Goal: Information Seeking & Learning: Learn about a topic

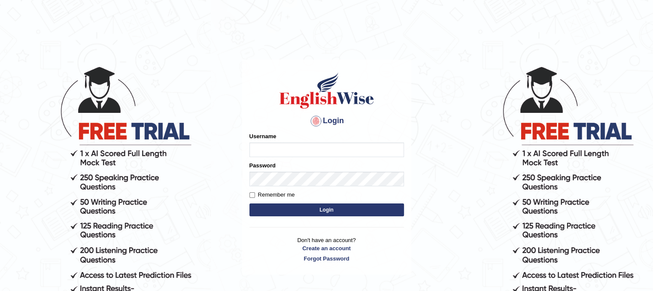
type input "PunamRijal"
click at [333, 204] on button "Login" at bounding box center [326, 209] width 154 height 13
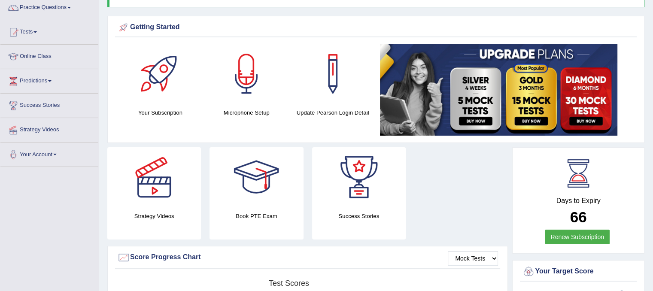
scroll to position [58, 0]
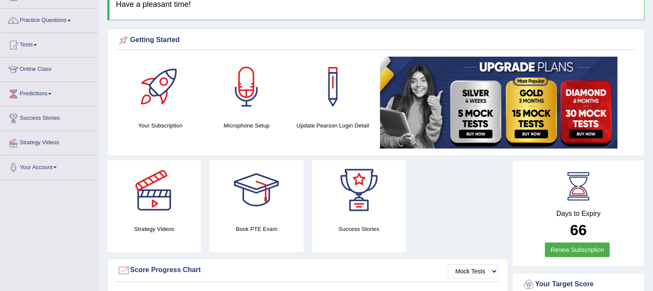
click at [51, 96] on link "Predictions" at bounding box center [49, 92] width 98 height 21
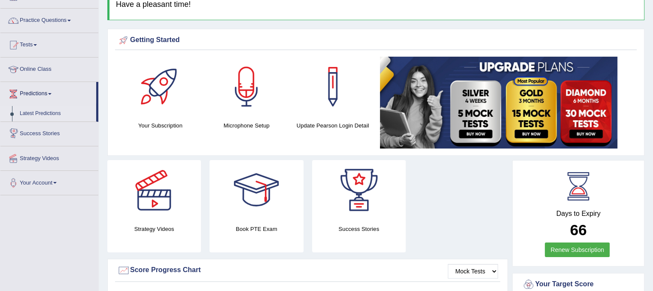
click at [42, 113] on link "Latest Predictions" at bounding box center [56, 113] width 80 height 15
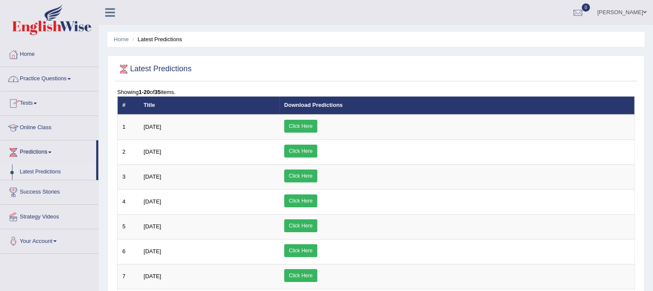
click at [64, 74] on link "Practice Questions" at bounding box center [49, 77] width 98 height 21
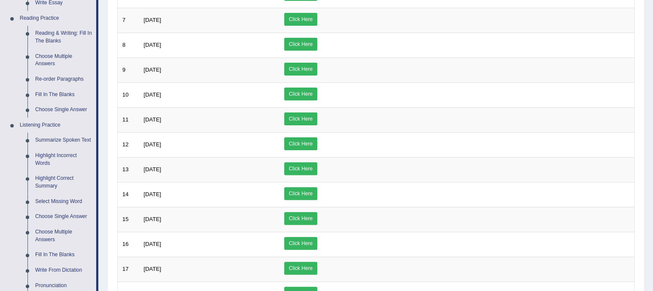
scroll to position [252, 0]
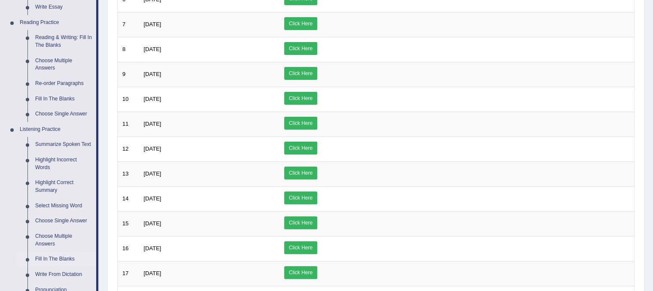
click at [55, 254] on link "Fill In The Blanks" at bounding box center [63, 258] width 65 height 15
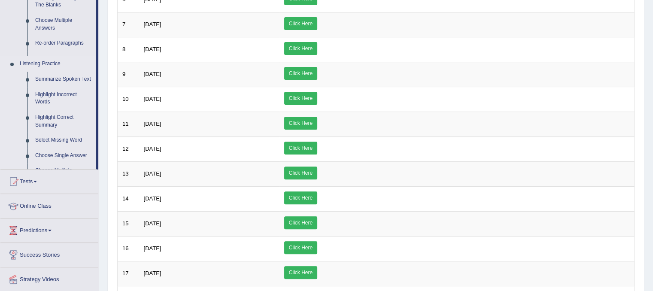
scroll to position [137, 0]
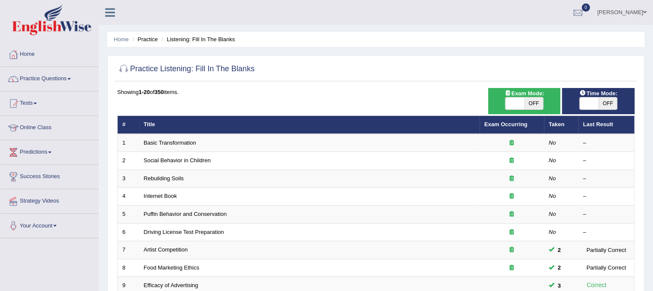
click at [62, 249] on div "Toggle navigation Home Practice Questions Speaking Practice Read Aloud Repeat S…" at bounding box center [326, 282] width 653 height 564
click at [509, 102] on span at bounding box center [514, 103] width 19 height 12
click at [518, 103] on span at bounding box center [514, 103] width 19 height 12
checkbox input "true"
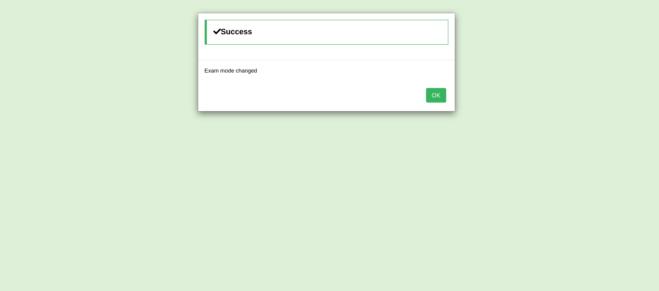
click at [443, 90] on button "OK" at bounding box center [436, 95] width 20 height 15
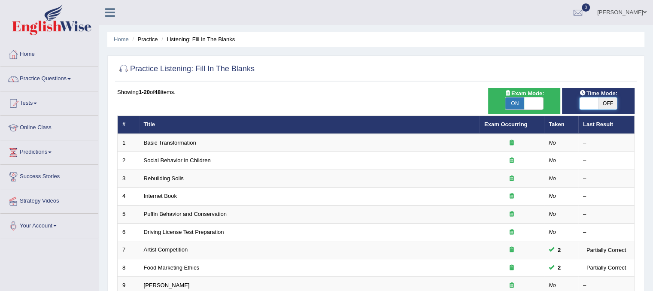
click at [580, 106] on span at bounding box center [588, 103] width 19 height 12
checkbox input "true"
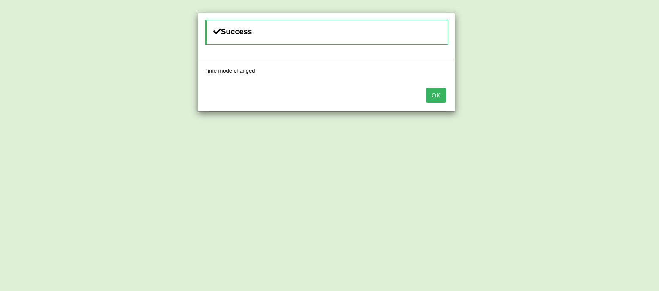
click at [437, 98] on button "OK" at bounding box center [436, 95] width 20 height 15
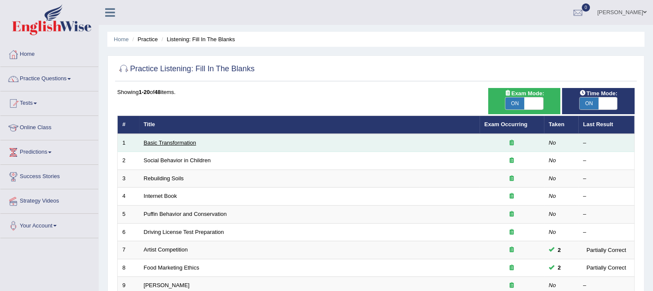
click at [191, 145] on link "Basic Transformation" at bounding box center [170, 142] width 52 height 6
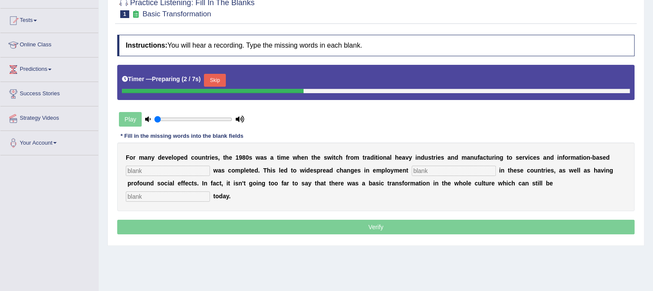
scroll to position [105, 0]
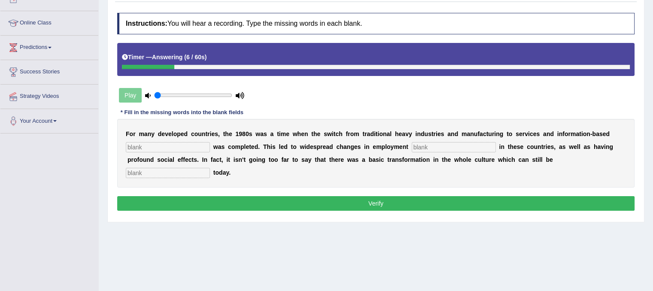
click at [163, 145] on input "text" at bounding box center [168, 147] width 84 height 10
type input "enterprise"
click at [470, 144] on input "text" at bounding box center [454, 147] width 84 height 10
type input "pattern"
click at [199, 170] on input "text" at bounding box center [168, 173] width 84 height 10
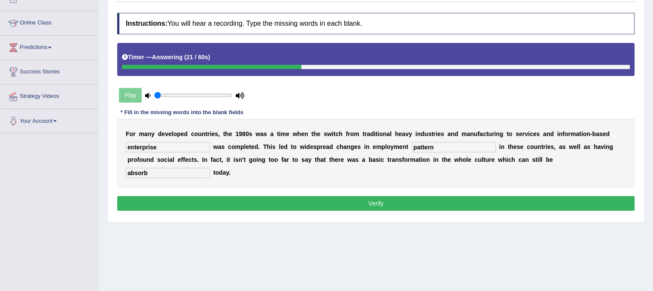
type input "absorb"
click at [331, 199] on button "Verify" at bounding box center [375, 203] width 517 height 15
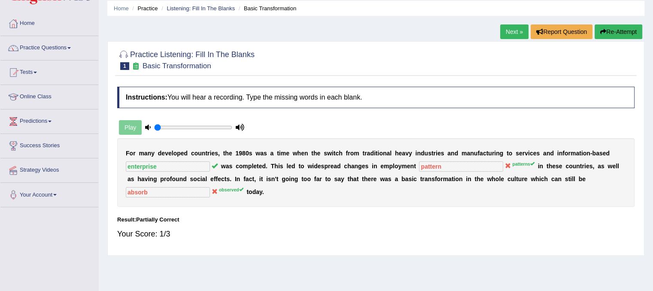
scroll to position [0, 0]
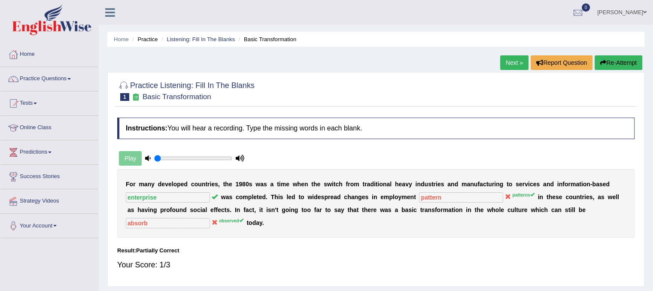
click at [513, 67] on link "Next »" at bounding box center [514, 62] width 28 height 15
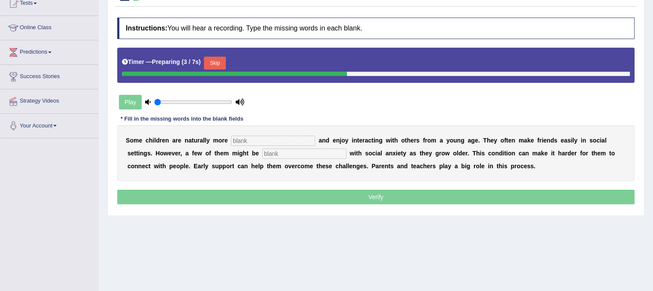
scroll to position [100, 0]
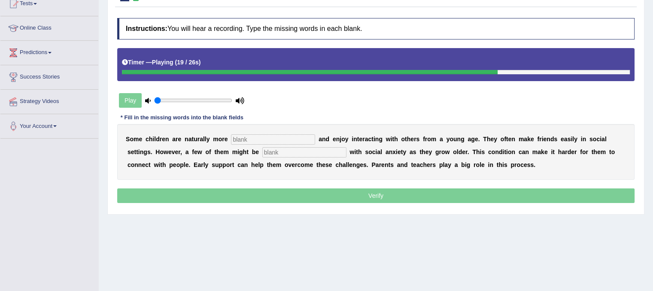
click at [265, 141] on input "text" at bounding box center [273, 139] width 84 height 10
type input "sociable"
click at [278, 151] on input "text" at bounding box center [304, 152] width 84 height 10
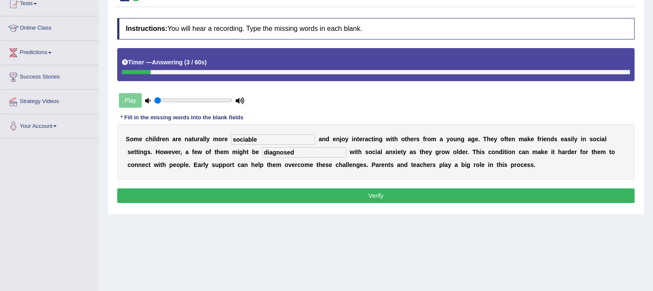
type input "diagnosed"
click at [363, 198] on button "Verify" at bounding box center [375, 195] width 517 height 15
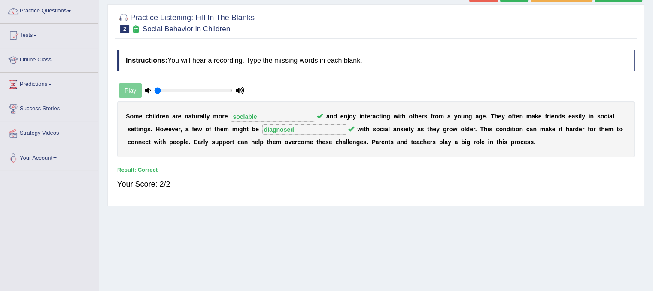
scroll to position [0, 0]
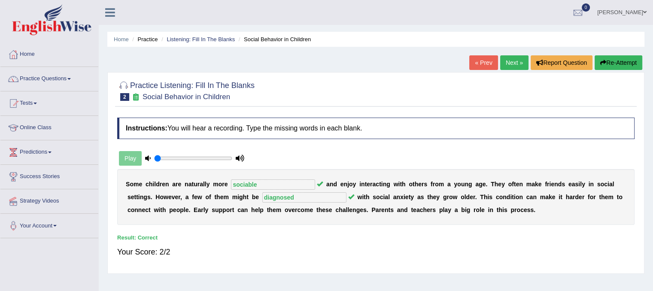
click at [501, 62] on link "Next »" at bounding box center [514, 62] width 28 height 15
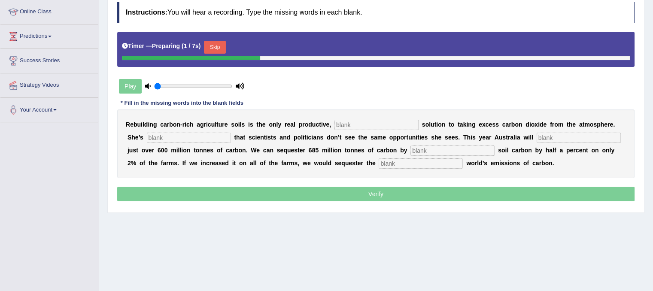
scroll to position [116, 0]
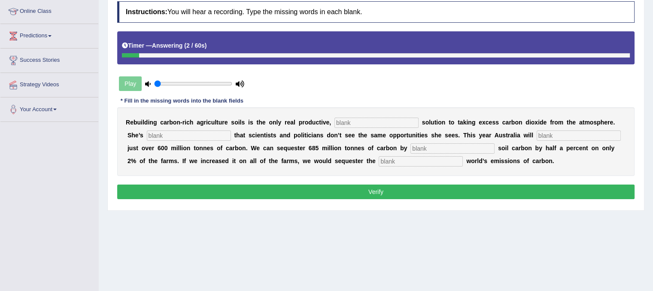
click at [345, 124] on input "text" at bounding box center [376, 123] width 84 height 10
type input "permanent"
click at [212, 133] on input "text" at bounding box center [189, 135] width 84 height 10
type input "frustrated"
click at [543, 130] on input "text" at bounding box center [578, 135] width 84 height 10
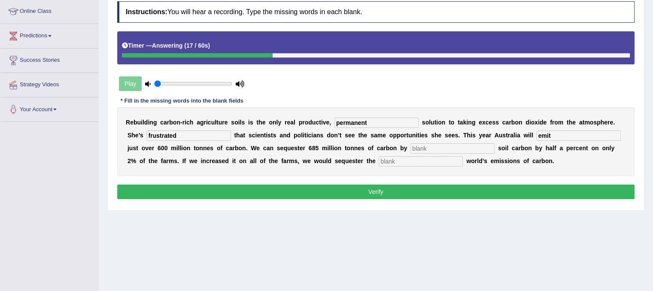
type input "emit"
click at [469, 150] on input "text" at bounding box center [452, 148] width 84 height 10
type input "increasing"
click at [429, 161] on input "text" at bounding box center [421, 161] width 84 height 10
type input "whole"
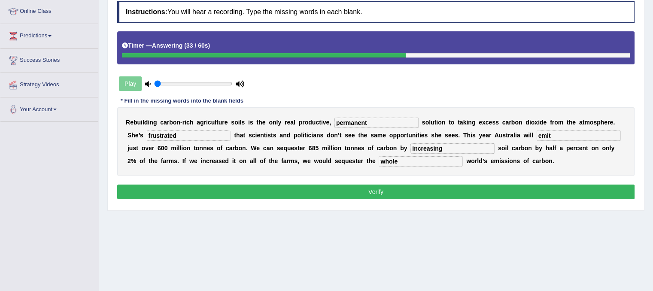
click at [291, 197] on button "Verify" at bounding box center [375, 192] width 517 height 15
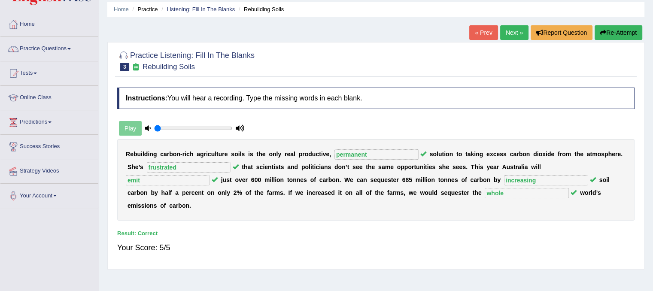
scroll to position [0, 0]
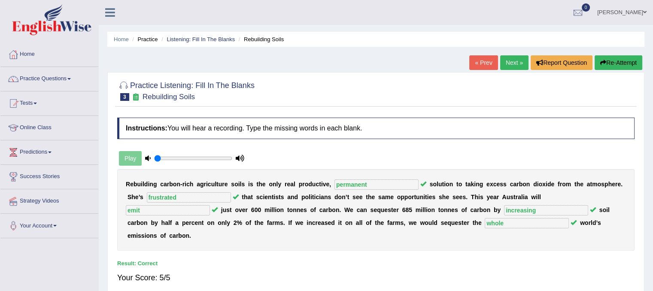
click at [517, 56] on link "Next »" at bounding box center [514, 62] width 28 height 15
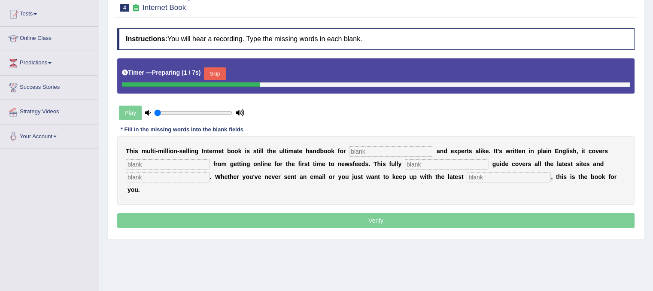
scroll to position [106, 0]
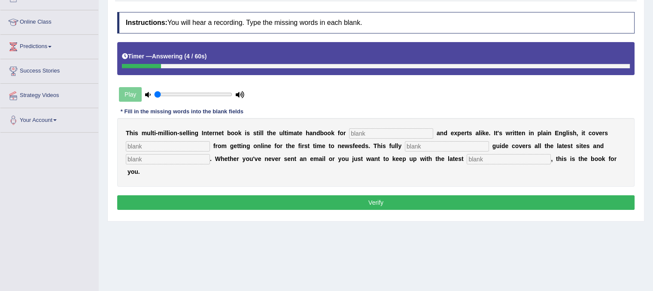
click at [371, 128] on input "text" at bounding box center [391, 133] width 84 height 10
type input "novels"
click at [190, 143] on input "text" at bounding box center [168, 146] width 84 height 10
type input "everything"
click at [419, 144] on input "text" at bounding box center [447, 146] width 84 height 10
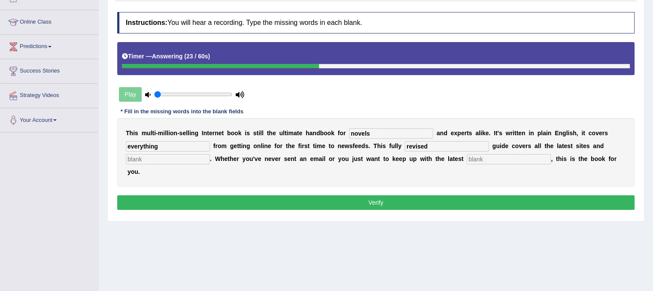
type input "revised"
click at [475, 158] on input "text" at bounding box center [508, 159] width 84 height 10
type input "developments"
click at [170, 162] on input "text" at bounding box center [168, 159] width 84 height 10
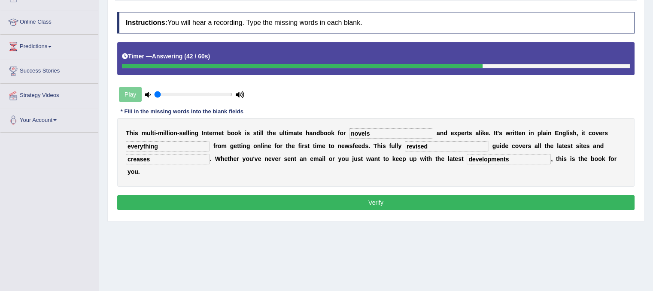
type input "creases"
click at [396, 197] on button "Verify" at bounding box center [375, 202] width 517 height 15
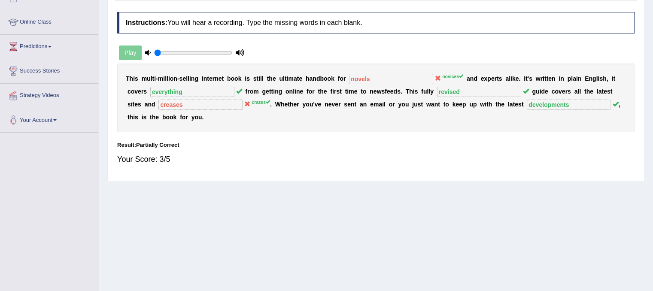
scroll to position [0, 0]
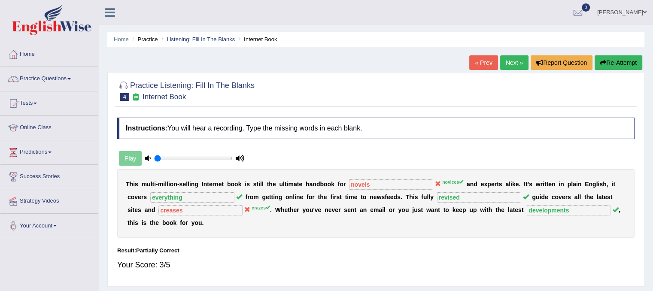
click at [504, 63] on link "Next »" at bounding box center [514, 62] width 28 height 15
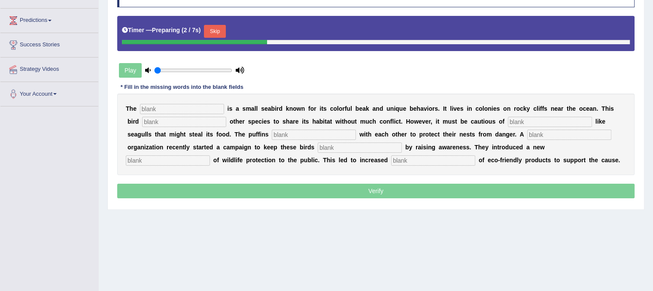
scroll to position [134, 0]
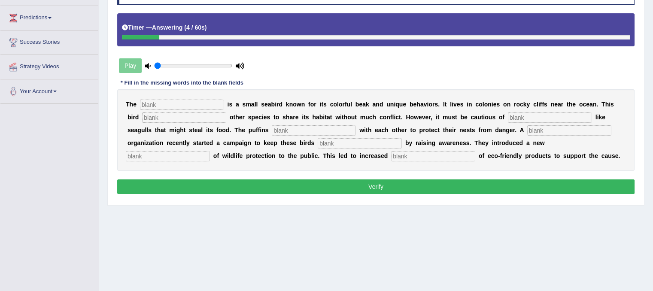
click at [215, 97] on div "T h e i s a s m a l l s e a b i r d k n o w n f o r i t s c o l o r f u l b e a…" at bounding box center [375, 130] width 517 height 82
click at [215, 100] on input "text" at bounding box center [182, 105] width 84 height 10
type input "puffins"
click at [205, 114] on input "text" at bounding box center [184, 117] width 84 height 10
type input "allows"
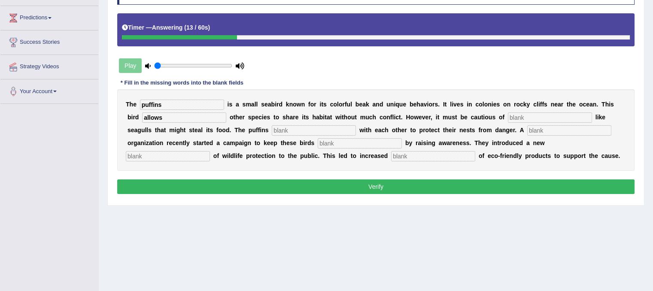
click at [530, 114] on input "text" at bounding box center [550, 117] width 84 height 10
type input "predators"
click at [348, 128] on input "text" at bounding box center [314, 130] width 84 height 10
type input "collaporate"
click at [542, 126] on input "text" at bounding box center [569, 130] width 84 height 10
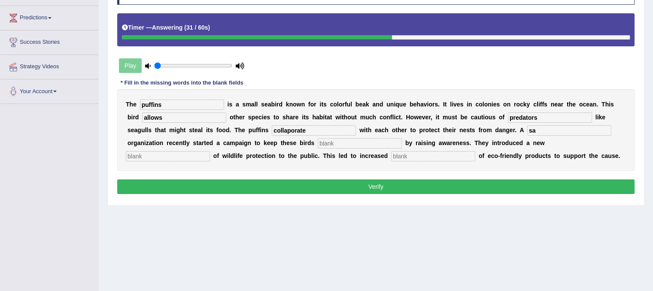
type input "s"
type input "corporate"
click at [329, 144] on input "text" at bounding box center [360, 143] width 84 height 10
type input "safe"
click at [148, 157] on input "text" at bounding box center [168, 156] width 84 height 10
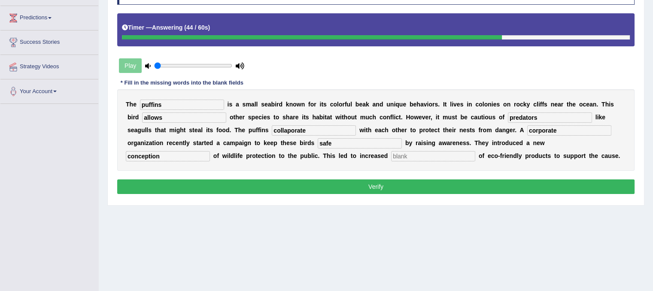
type input "conception"
click at [438, 154] on input "text" at bounding box center [433, 156] width 84 height 10
type input "consumption"
click at [290, 129] on input "collaporate" at bounding box center [314, 130] width 84 height 10
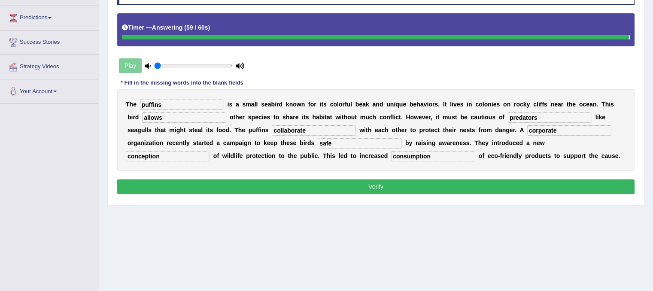
type input "collaborate"
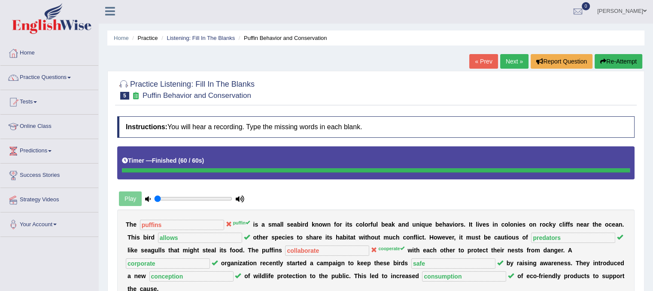
scroll to position [0, 0]
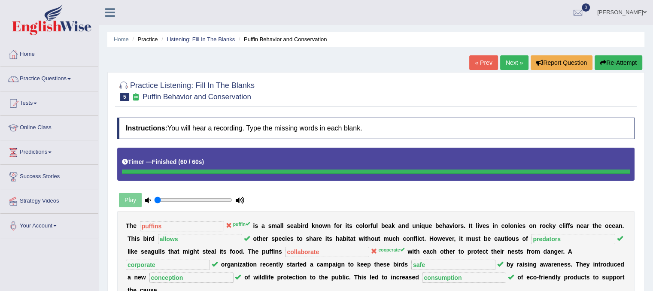
click at [510, 64] on link "Next »" at bounding box center [514, 62] width 28 height 15
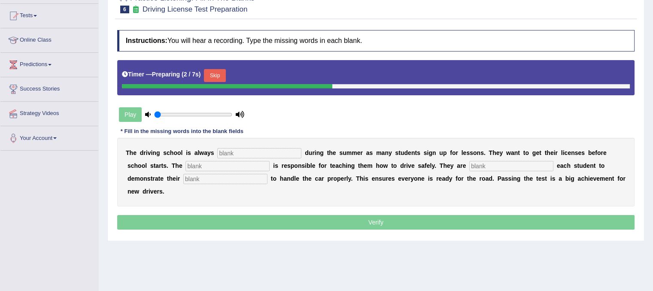
scroll to position [88, 0]
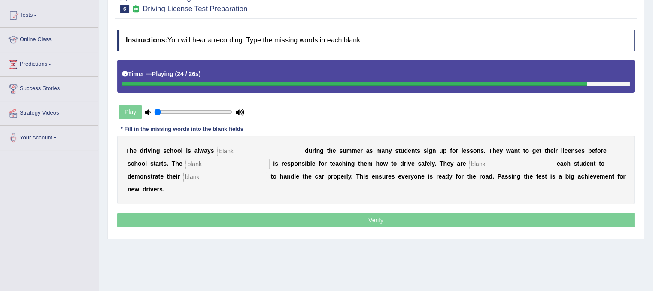
click at [274, 150] on input "text" at bounding box center [259, 151] width 84 height 10
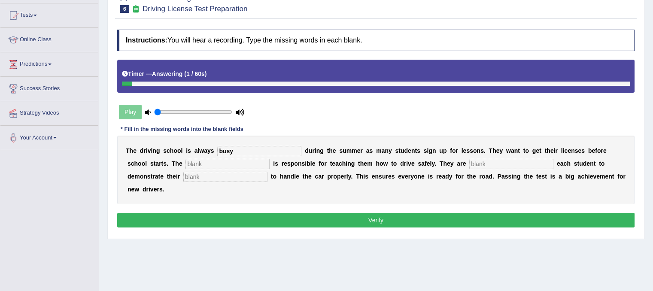
type input "busy"
click at [230, 163] on input "text" at bounding box center [227, 164] width 84 height 10
type input "instructor"
click at [486, 164] on input "text" at bounding box center [511, 164] width 84 height 10
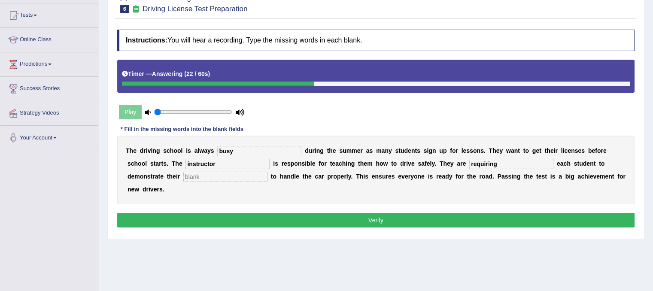
type input "requiring"
click at [261, 174] on input "text" at bounding box center [225, 177] width 84 height 10
type input "ability"
click at [354, 218] on button "Verify" at bounding box center [375, 220] width 517 height 15
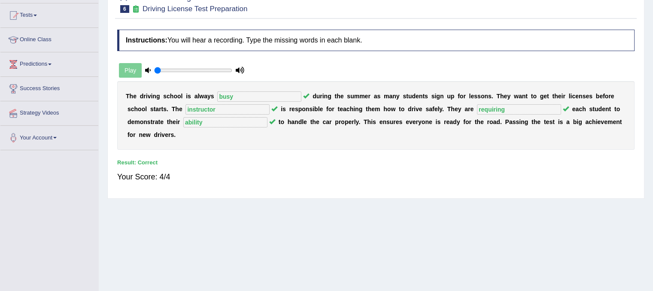
scroll to position [0, 0]
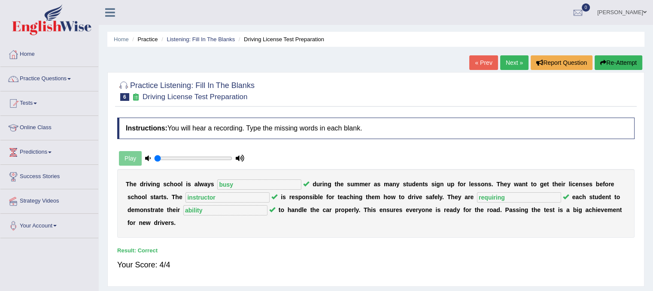
click at [516, 66] on link "Next »" at bounding box center [514, 62] width 28 height 15
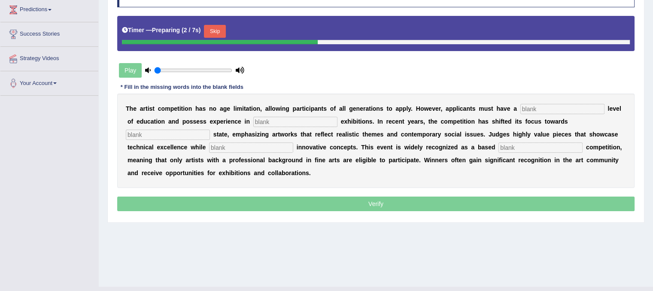
scroll to position [144, 0]
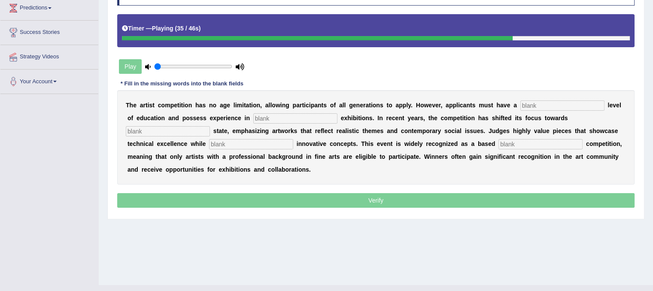
click at [515, 139] on input "text" at bounding box center [540, 144] width 84 height 10
type input "profession"
click at [548, 100] on input "text" at bounding box center [562, 105] width 84 height 10
type input "graduate"
click at [321, 121] on input "text" at bounding box center [295, 118] width 84 height 10
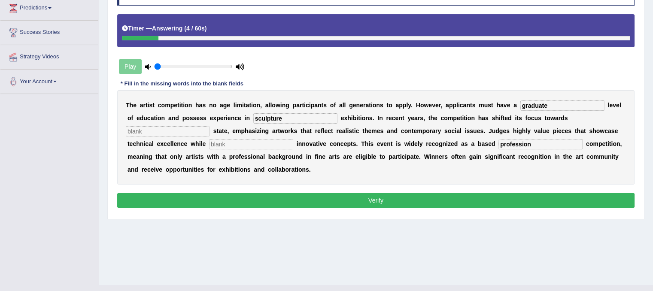
type input "sculpture"
click at [194, 133] on input "text" at bounding box center [168, 131] width 84 height 10
type input "real"
click at [231, 139] on input "text" at bounding box center [251, 144] width 84 height 10
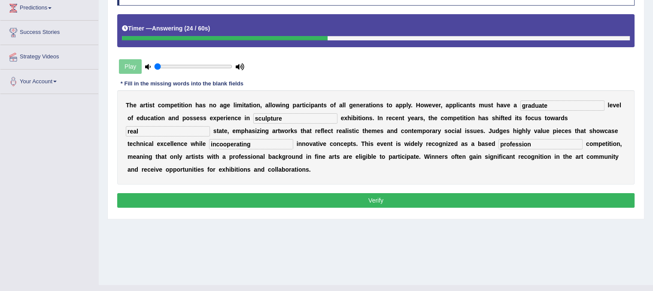
type input "incooperating"
click at [381, 200] on button "Verify" at bounding box center [375, 200] width 517 height 15
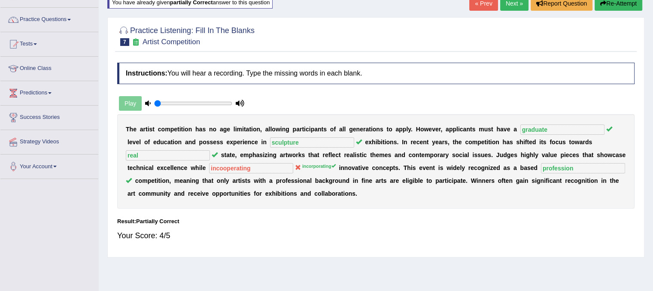
scroll to position [27, 0]
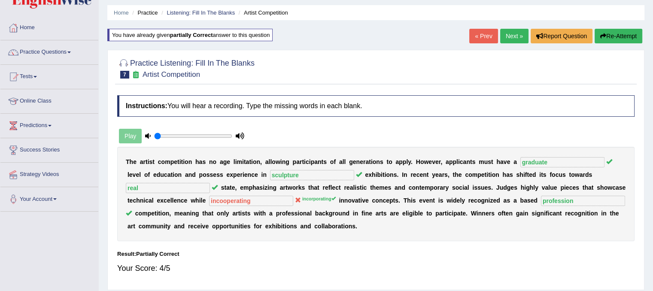
click at [520, 37] on link "Next »" at bounding box center [514, 36] width 28 height 15
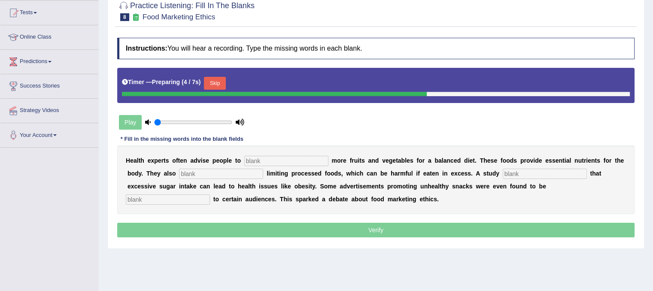
scroll to position [102, 0]
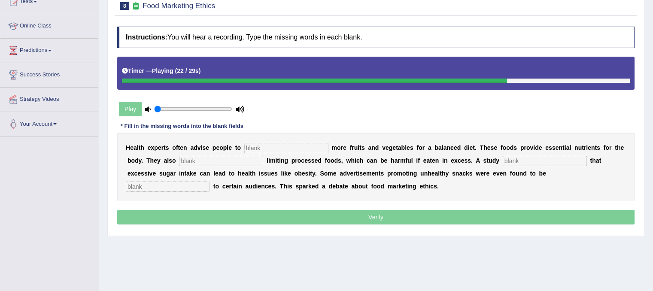
click at [185, 186] on input "text" at bounding box center [168, 187] width 84 height 10
type input "offensive"
click at [248, 146] on input "text" at bounding box center [286, 148] width 84 height 10
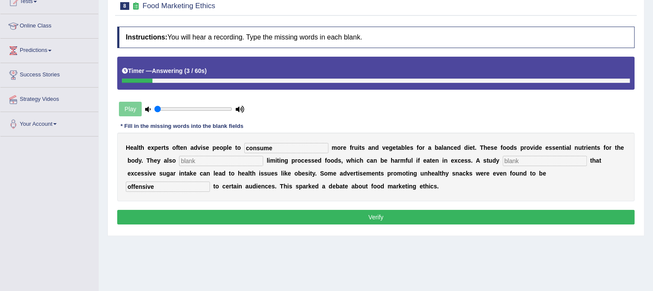
type input "consume"
click at [208, 156] on input "text" at bounding box center [221, 161] width 84 height 10
type input "recommended"
click at [512, 157] on input "text" at bounding box center [545, 161] width 84 height 10
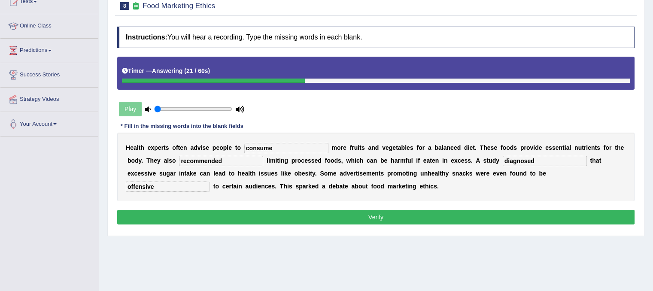
type input "diagnosed"
click at [318, 213] on button "Verify" at bounding box center [375, 217] width 517 height 15
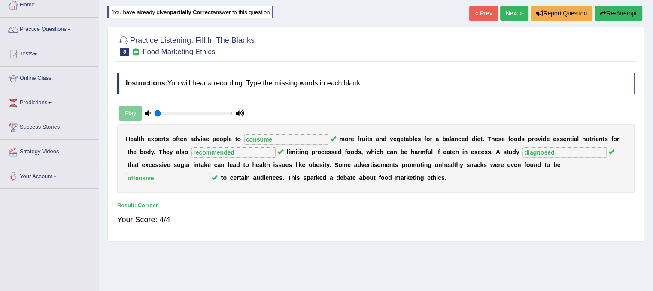
scroll to position [48, 0]
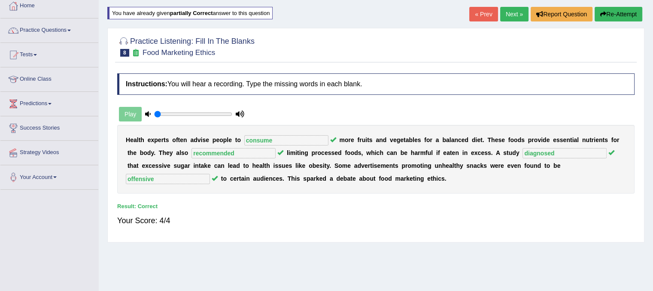
click at [518, 14] on link "Next »" at bounding box center [514, 14] width 28 height 15
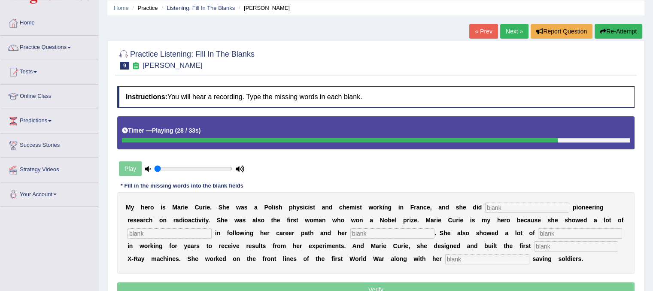
scroll to position [21, 0]
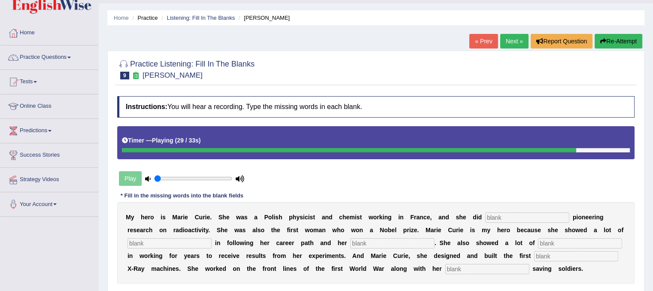
click at [615, 37] on button "Re-Attempt" at bounding box center [618, 41] width 48 height 15
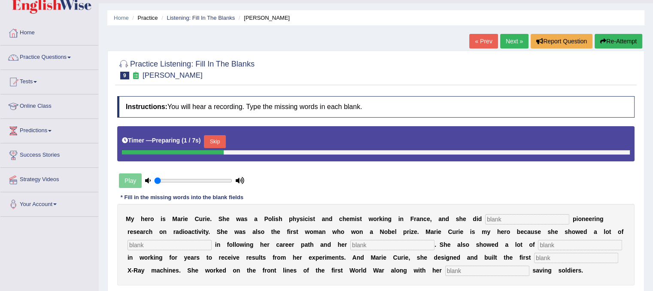
click at [218, 138] on button "Skip" at bounding box center [214, 141] width 21 height 13
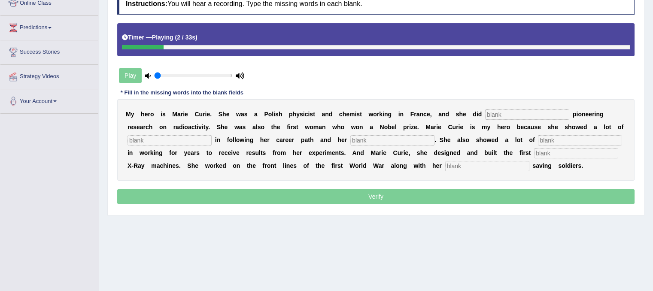
scroll to position [134, 0]
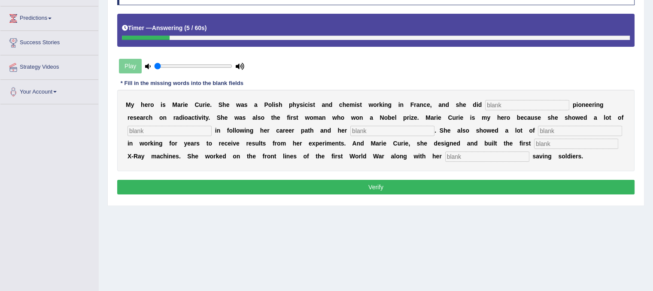
click at [501, 100] on input "text" at bounding box center [527, 105] width 84 height 10
type input "conducted"
click at [192, 127] on input "text" at bounding box center [169, 131] width 84 height 10
type input "indetermination"
click at [382, 129] on input "text" at bounding box center [392, 131] width 84 height 10
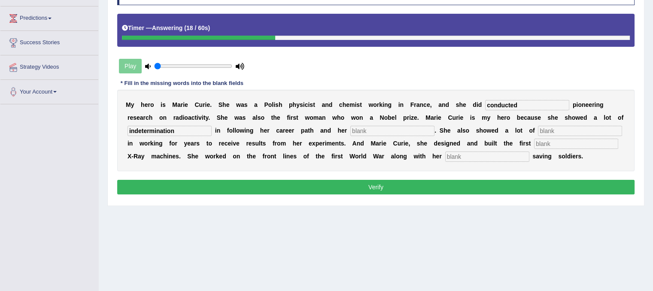
click at [382, 129] on input "text" at bounding box center [392, 131] width 84 height 10
type input "pat"
click at [546, 127] on input "text" at bounding box center [580, 131] width 84 height 10
type input "patience"
click at [534, 141] on input "text" at bounding box center [576, 144] width 84 height 10
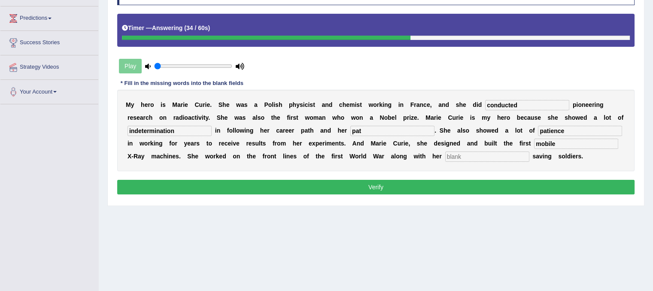
type input "mobile"
click at [503, 152] on input "text" at bounding box center [487, 156] width 84 height 10
type input "g"
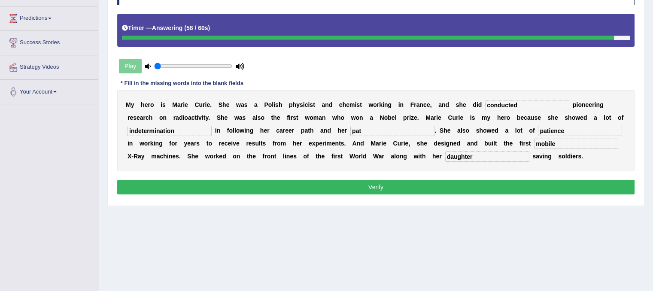
type input "daughter"
click at [371, 133] on input "pat" at bounding box center [392, 131] width 84 height 10
type input "pation"
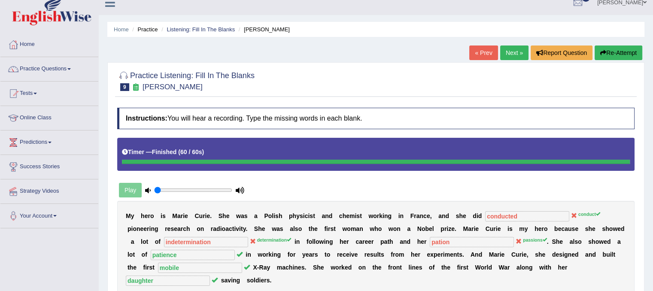
scroll to position [5, 0]
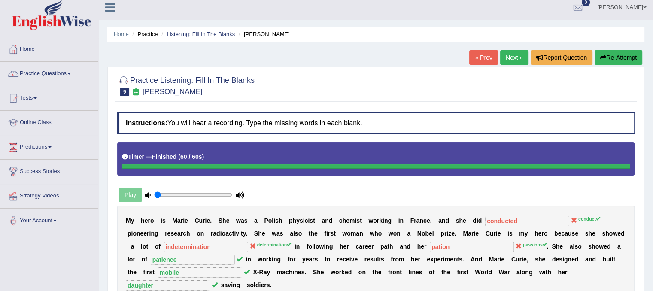
click at [514, 57] on link "Next »" at bounding box center [514, 57] width 28 height 15
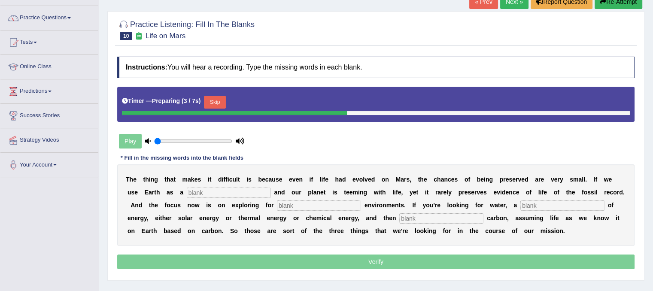
scroll to position [62, 0]
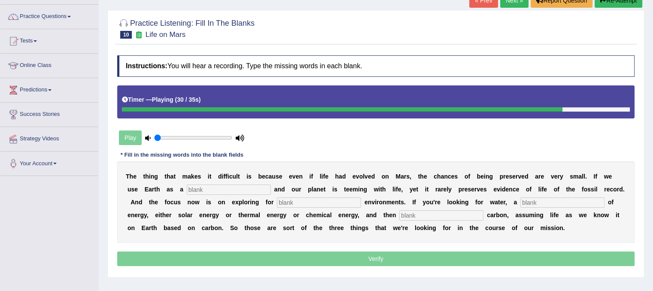
click at [419, 215] on input "text" at bounding box center [441, 215] width 84 height 10
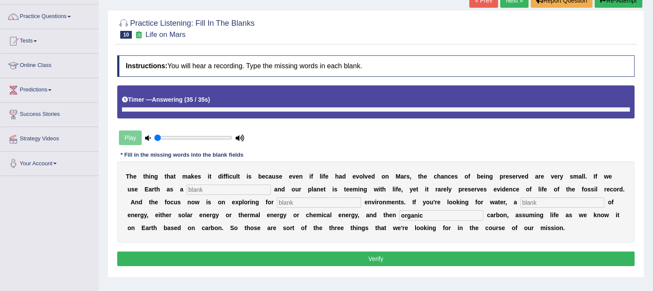
type input "organic"
click at [258, 189] on input "text" at bounding box center [229, 190] width 84 height 10
type input "referrence"
click at [306, 198] on input "text" at bounding box center [319, 202] width 84 height 10
click at [532, 204] on input "text" at bounding box center [562, 202] width 84 height 10
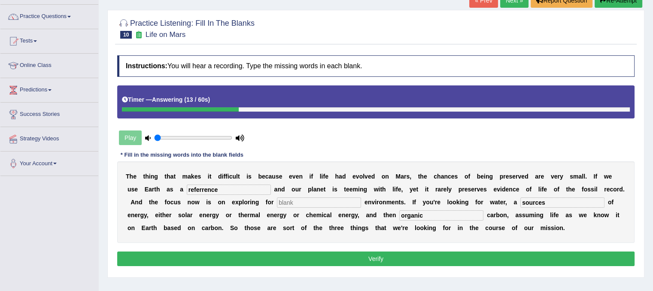
type input "sources"
click at [320, 200] on input "text" at bounding box center [319, 202] width 84 height 10
type input "hazardous"
click at [360, 258] on button "Verify" at bounding box center [375, 258] width 517 height 15
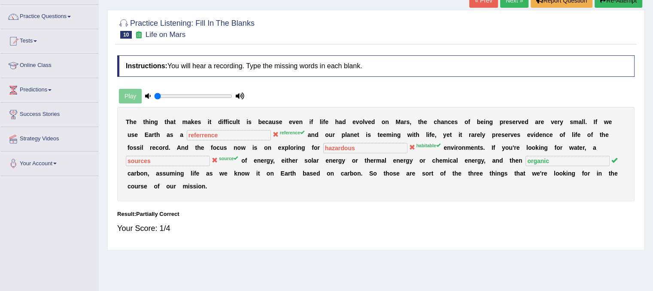
click at [504, 5] on link "Next »" at bounding box center [514, 0] width 28 height 15
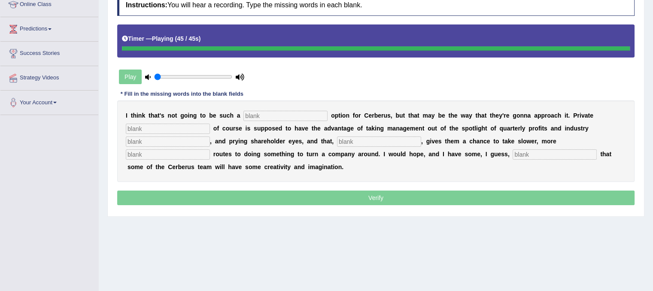
scroll to position [160, 0]
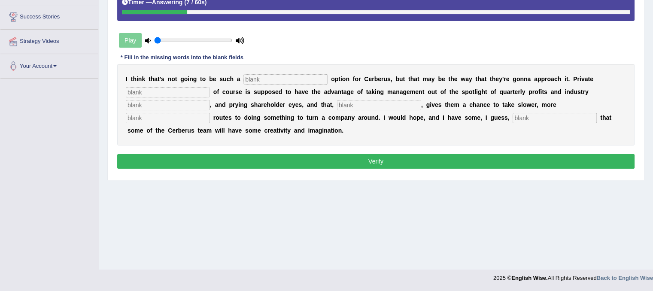
click at [304, 80] on input "text" at bounding box center [285, 79] width 84 height 10
type input "viable"
click at [157, 91] on input "text" at bounding box center [168, 92] width 84 height 10
type input "active"
click at [151, 103] on input "text" at bounding box center [168, 105] width 84 height 10
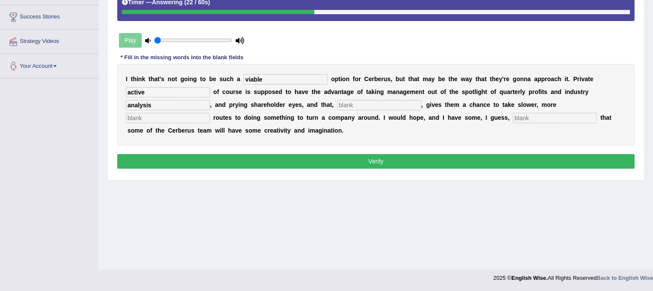
type input "analysis"
click at [150, 116] on input "text" at bounding box center [168, 118] width 84 height 10
click at [352, 105] on input "text" at bounding box center [379, 105] width 84 height 10
click at [192, 115] on input "hypothetically" at bounding box center [168, 118] width 84 height 10
type input "h"
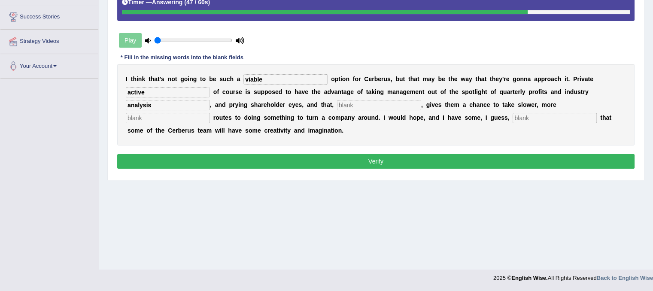
click at [354, 102] on input "text" at bounding box center [379, 105] width 84 height 10
type input "hypothetically"
click at [193, 114] on input "text" at bounding box center [168, 118] width 84 height 10
type input "patent"
click at [556, 122] on div "I t h i n k t h a t ' s n o t g o i n g t o b e s u c h a viable o p t i o n f …" at bounding box center [375, 105] width 517 height 82
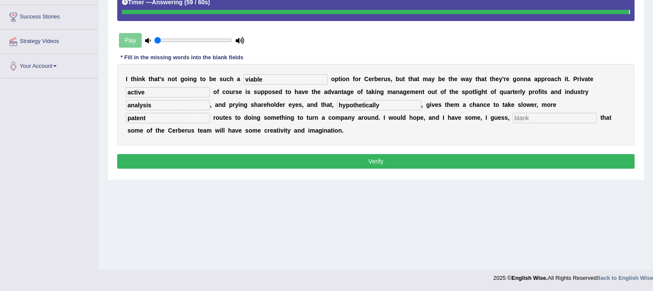
click at [539, 113] on input "text" at bounding box center [554, 118] width 84 height 10
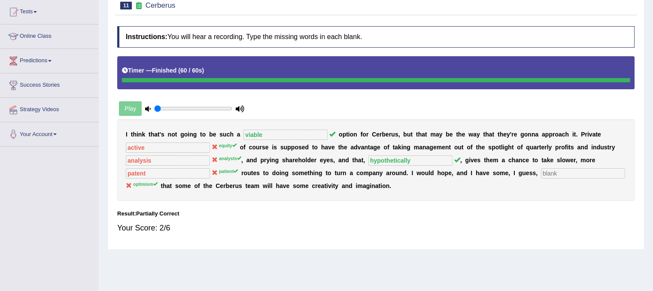
scroll to position [40, 0]
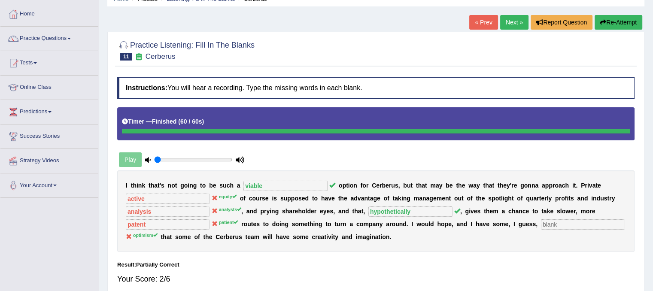
click at [507, 28] on link "Next »" at bounding box center [514, 22] width 28 height 15
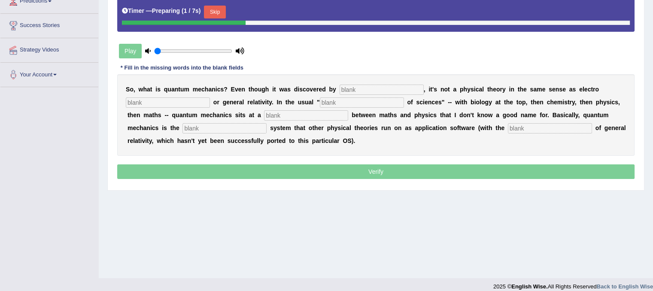
scroll to position [160, 0]
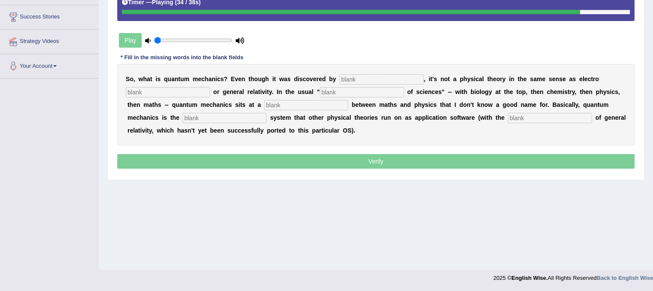
click at [547, 116] on input "text" at bounding box center [550, 118] width 84 height 10
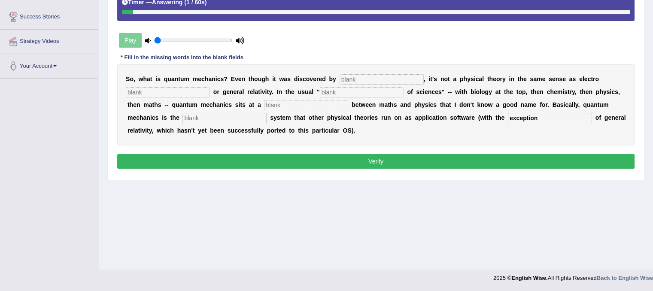
type input "exception"
click at [384, 74] on input "text" at bounding box center [381, 79] width 84 height 10
type input "physicits"
click at [150, 87] on input "text" at bounding box center [168, 92] width 84 height 10
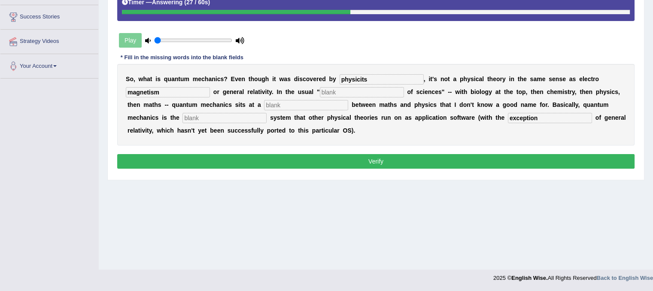
type input "magnetism"
click at [333, 92] on input "text" at bounding box center [362, 92] width 84 height 10
type input "hi"
click at [294, 95] on div "S o , w h a t i s q u a n t u m m e c h a n i c s ? E v e n t h o u g h i t w a…" at bounding box center [375, 105] width 517 height 82
click at [285, 106] on input "text" at bounding box center [306, 105] width 84 height 10
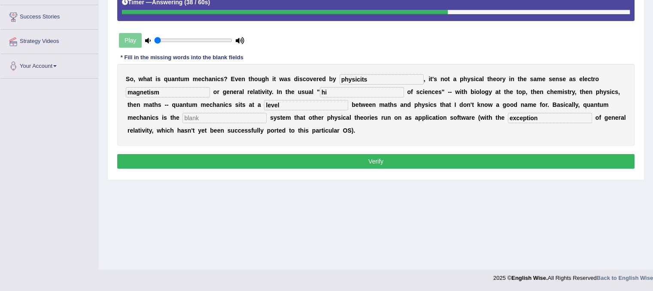
type input "level"
click at [203, 117] on input "text" at bounding box center [224, 118] width 84 height 10
type input "operating"
click at [333, 93] on input "hi" at bounding box center [362, 92] width 84 height 10
click at [331, 92] on input "hiyerachy" at bounding box center [362, 92] width 84 height 10
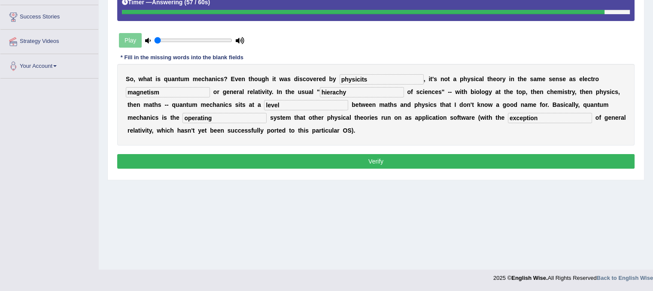
click at [331, 92] on input "hierachy" at bounding box center [362, 92] width 84 height 10
type input "hierrachy"
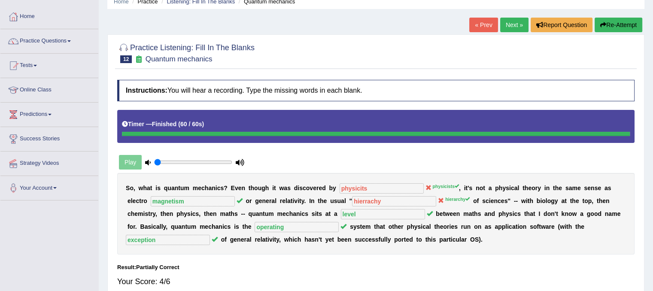
scroll to position [36, 0]
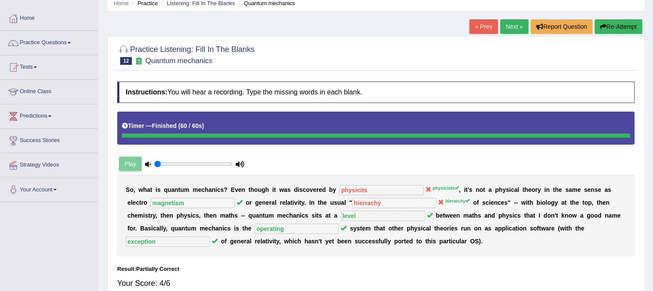
click at [517, 29] on link "Next »" at bounding box center [514, 26] width 28 height 15
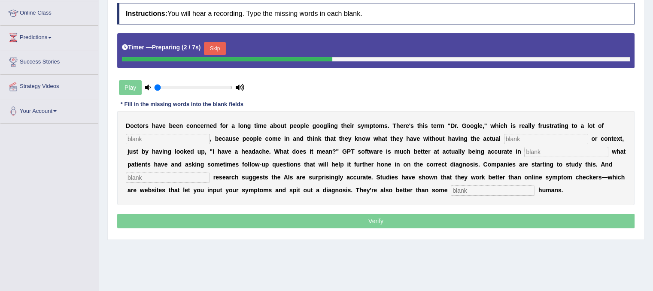
scroll to position [127, 0]
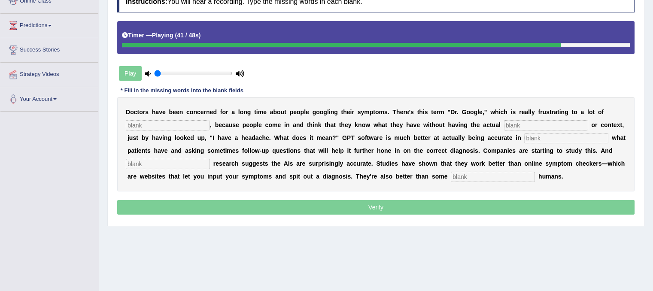
click at [491, 175] on input "text" at bounding box center [493, 177] width 84 height 10
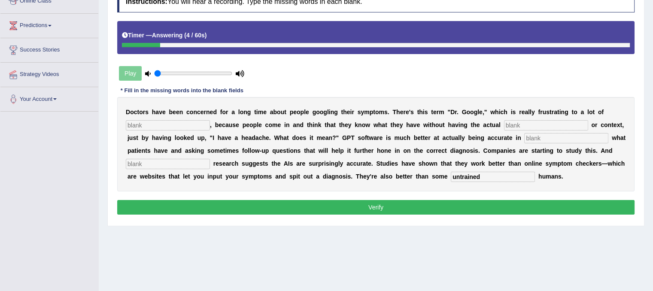
type input "untrained"
click at [203, 118] on div "D o c t o r s h a v e b e e n c o n c e r n e d f o r a l o n g t i m e a b o u…" at bounding box center [375, 144] width 517 height 94
click at [199, 123] on input "text" at bounding box center [168, 125] width 84 height 10
type input "physician"
click at [523, 126] on input "text" at bounding box center [546, 125] width 84 height 10
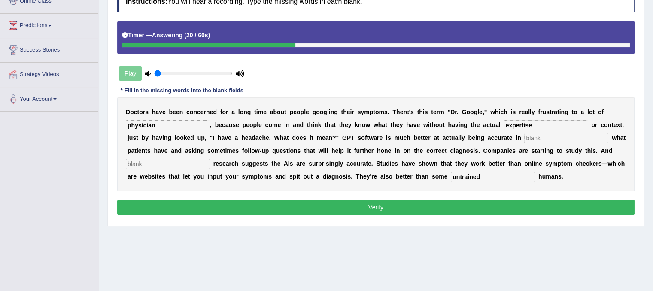
type input "expertise"
click at [561, 140] on input "text" at bounding box center [566, 138] width 84 height 10
type input "determining"
click at [204, 164] on input "text" at bounding box center [168, 164] width 84 height 10
type input "preliminary"
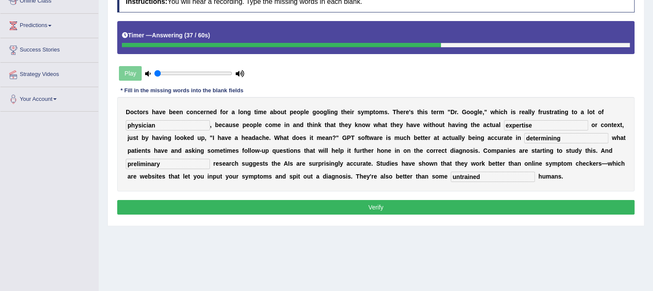
click at [160, 120] on input "physician" at bounding box center [168, 125] width 84 height 10
type input "physicians"
click at [415, 206] on button "Verify" at bounding box center [375, 207] width 517 height 15
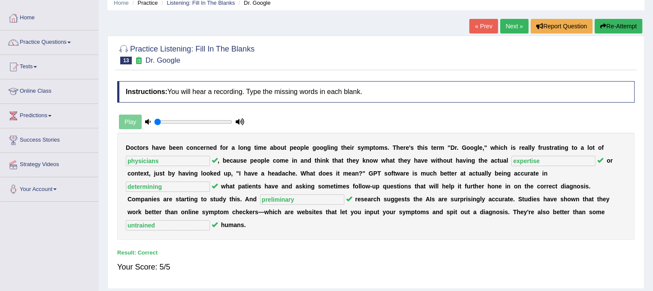
scroll to position [36, 0]
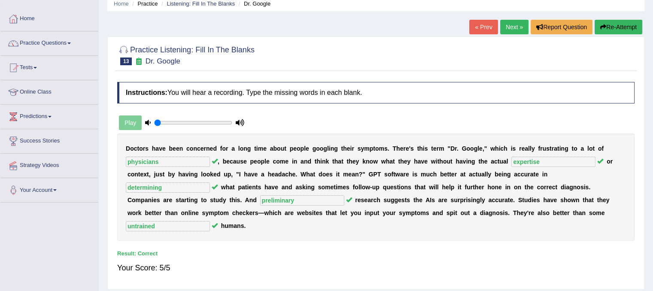
click at [518, 30] on link "Next »" at bounding box center [514, 27] width 28 height 15
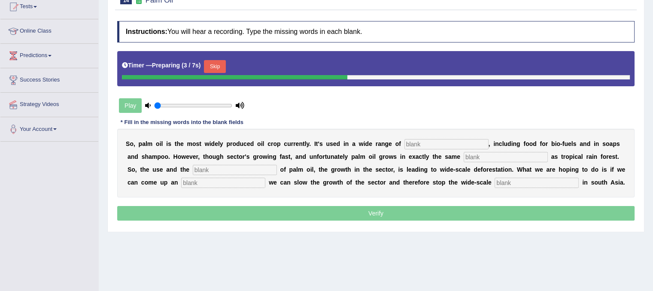
scroll to position [97, 0]
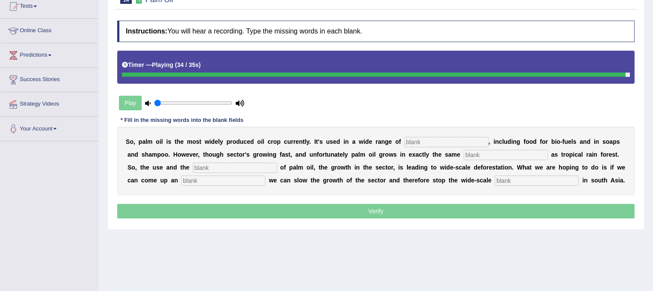
click at [544, 176] on input "text" at bounding box center [536, 181] width 84 height 10
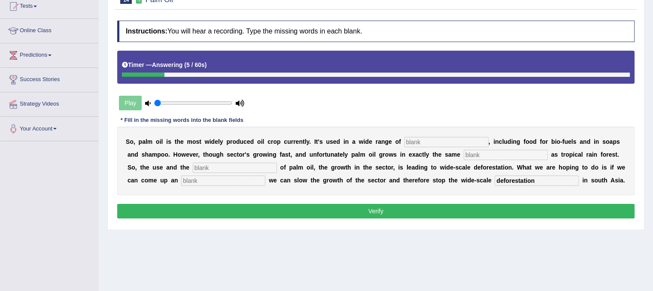
type input "deforestation"
click at [471, 140] on input "text" at bounding box center [446, 142] width 84 height 10
type input "industries"
click at [475, 155] on input "text" at bounding box center [505, 155] width 84 height 10
type input "environment"
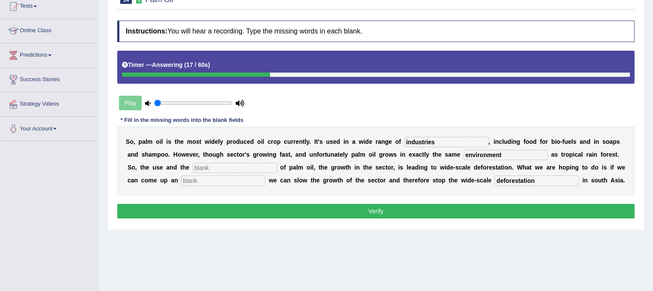
click at [267, 170] on input "text" at bounding box center [235, 168] width 84 height 10
type input "development"
click at [254, 182] on input "text" at bounding box center [223, 181] width 84 height 10
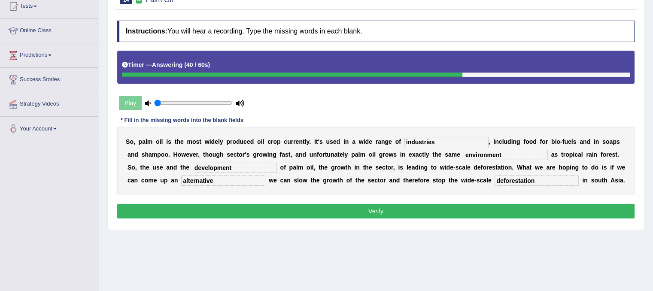
type input "alternative"
click at [357, 213] on button "Verify" at bounding box center [375, 211] width 517 height 15
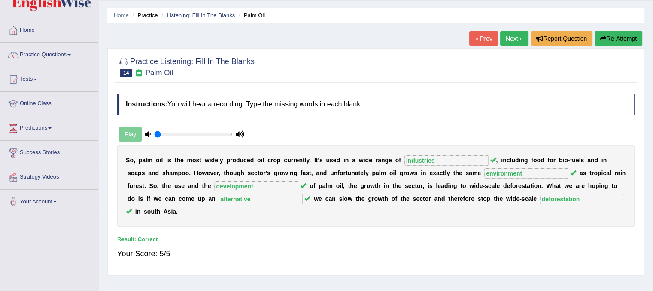
scroll to position [0, 0]
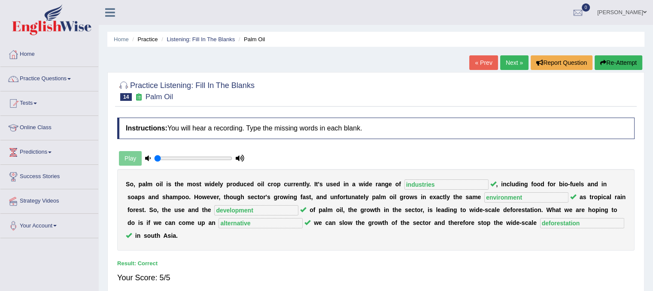
click at [514, 58] on link "Next »" at bounding box center [514, 62] width 28 height 15
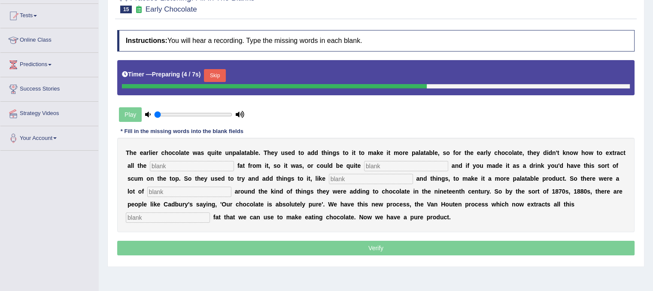
scroll to position [101, 0]
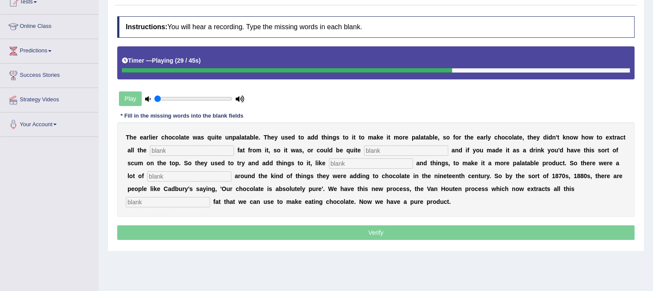
click at [154, 205] on input "text" at bounding box center [168, 202] width 84 height 10
type input "horrible"
click at [200, 154] on input "text" at bounding box center [192, 150] width 84 height 10
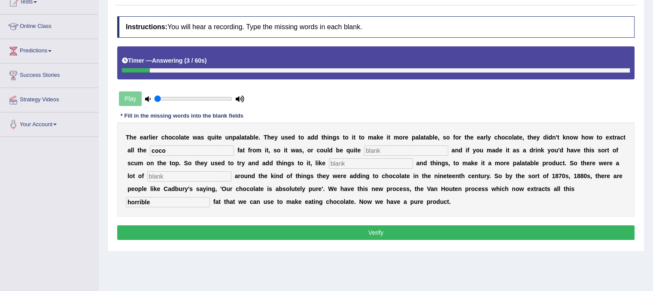
type input "coco"
click at [397, 145] on input "text" at bounding box center [406, 150] width 84 height 10
type input "greasy"
click at [348, 164] on input "text" at bounding box center [371, 163] width 84 height 10
type input "starchen"
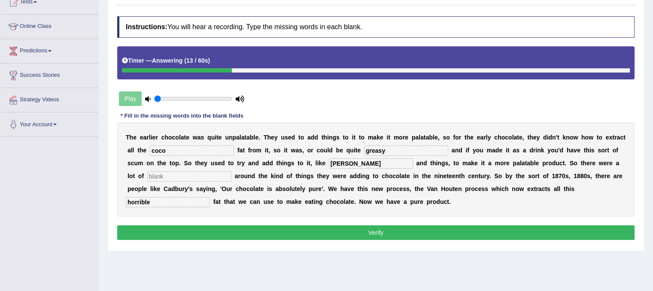
click at [223, 175] on input "text" at bounding box center [189, 176] width 84 height 10
type input "scandal"
click at [357, 231] on button "Verify" at bounding box center [375, 232] width 517 height 15
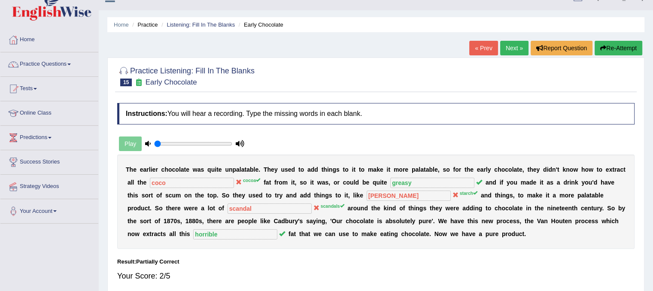
scroll to position [0, 0]
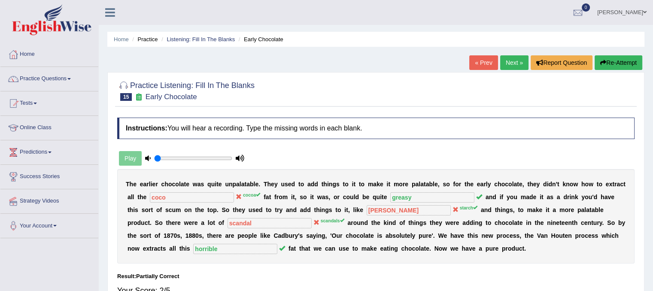
drag, startPoint x: 659, startPoint y: 13, endPoint x: 412, endPoint y: 79, distance: 255.6
click at [412, 79] on div at bounding box center [375, 90] width 517 height 26
click at [508, 62] on link "Next »" at bounding box center [514, 62] width 28 height 15
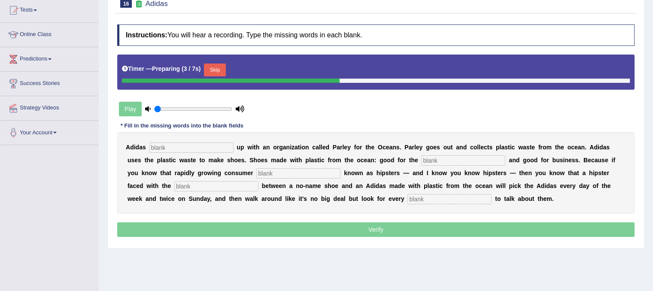
scroll to position [94, 0]
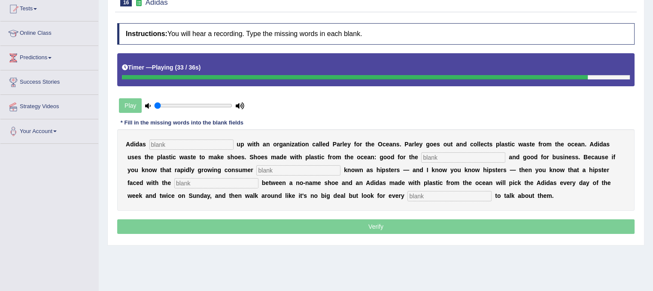
click at [473, 194] on input "text" at bounding box center [449, 196] width 84 height 10
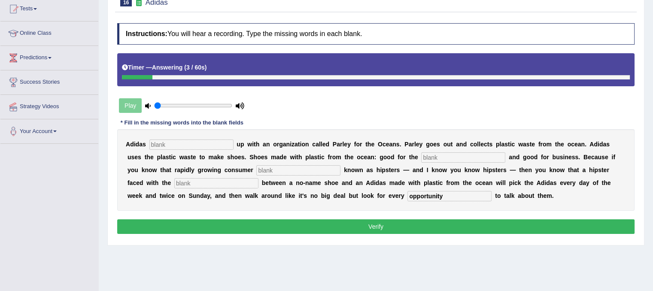
type input "opportunity"
click at [218, 137] on div "A d i d a s u p w i t h a n o r g a n i z a t i o n c a l l e d P a r l e y f o…" at bounding box center [375, 170] width 517 height 82
click at [210, 146] on input "text" at bounding box center [191, 144] width 84 height 10
type input "team"
click at [428, 155] on input "text" at bounding box center [463, 157] width 84 height 10
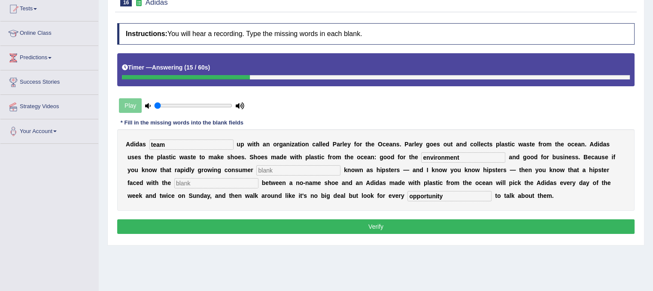
type input "environment"
click at [318, 169] on input "text" at bounding box center [298, 170] width 84 height 10
type input "segment"
click at [192, 181] on input "text" at bounding box center [216, 183] width 84 height 10
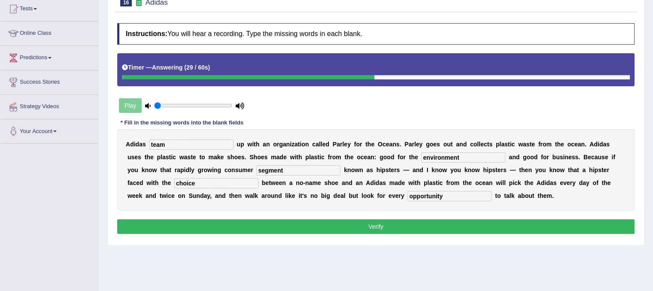
type input "choice"
click at [370, 227] on button "Verify" at bounding box center [375, 226] width 517 height 15
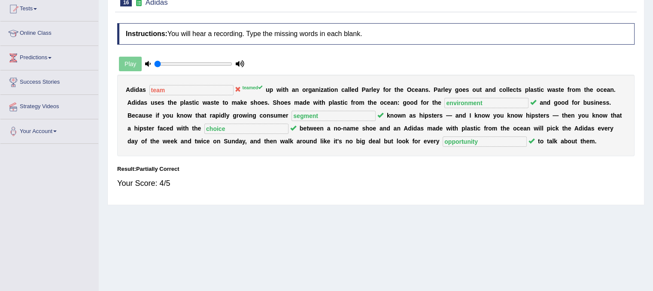
scroll to position [0, 0]
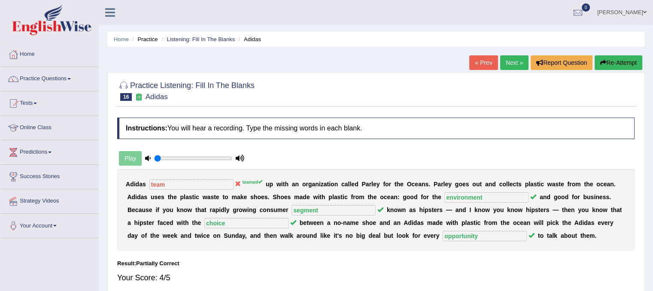
click at [509, 64] on link "Next »" at bounding box center [514, 62] width 28 height 15
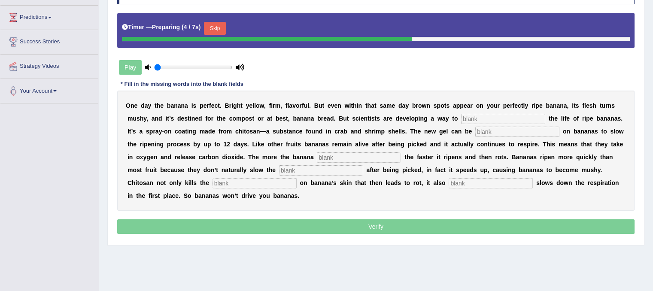
scroll to position [119, 0]
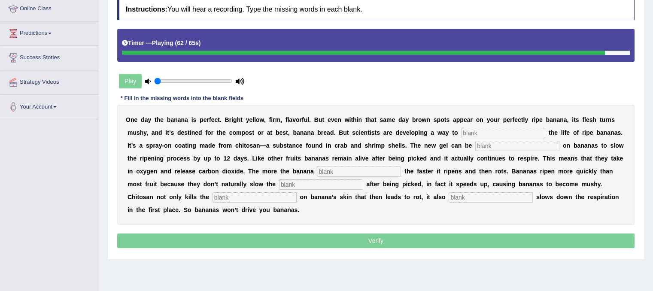
click at [479, 193] on input "text" at bounding box center [490, 197] width 84 height 10
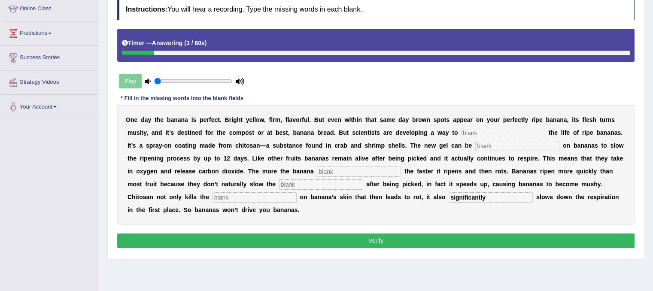
type input "significantly"
click at [484, 135] on input "text" at bounding box center [503, 133] width 84 height 10
type input "extend"
click at [488, 143] on input "text" at bounding box center [517, 146] width 84 height 10
type input "spread"
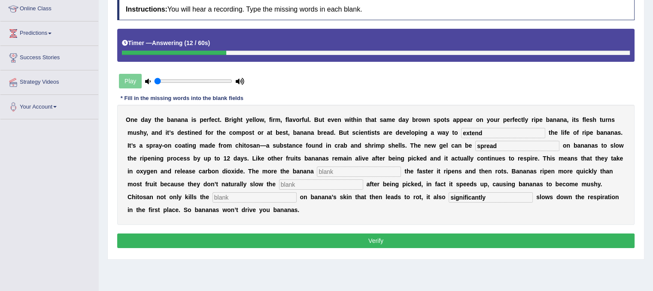
click at [373, 169] on input "text" at bounding box center [359, 172] width 84 height 10
type input "breathe"
click at [342, 183] on input "text" at bounding box center [321, 184] width 84 height 10
type input "respiration"
click at [233, 195] on input "text" at bounding box center [254, 197] width 84 height 10
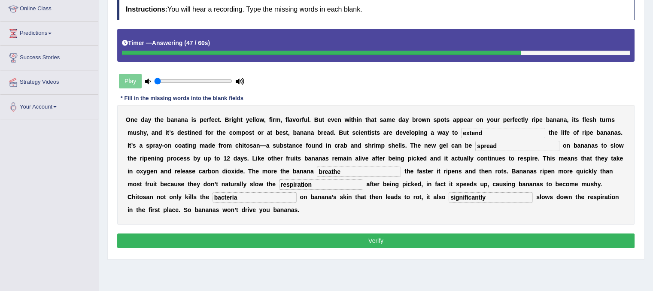
type input "bacteria"
click at [412, 239] on button "Verify" at bounding box center [375, 240] width 517 height 15
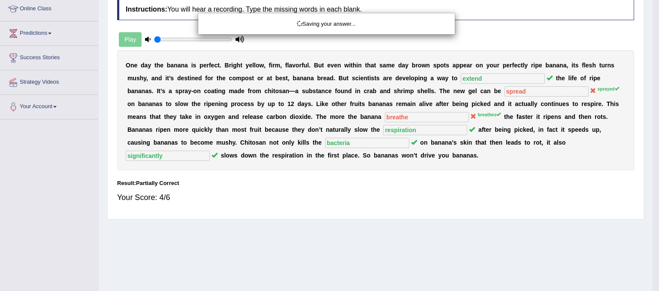
click at [412, 239] on div "Saving your answer..." at bounding box center [329, 145] width 659 height 291
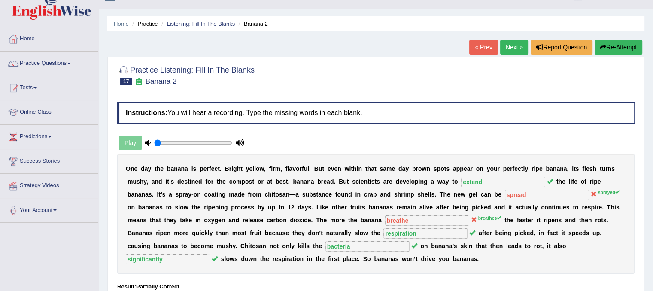
scroll to position [0, 0]
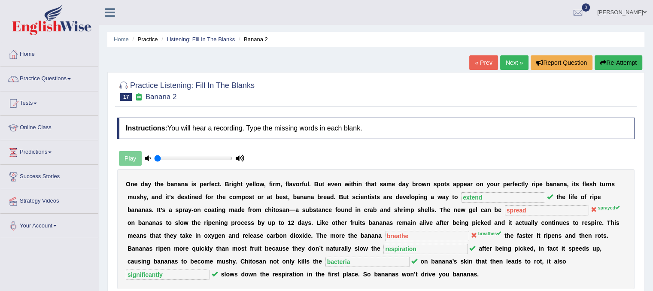
click at [517, 59] on link "Next »" at bounding box center [514, 62] width 28 height 15
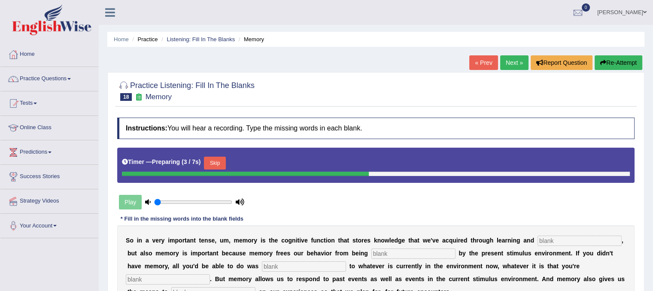
drag, startPoint x: 650, startPoint y: 90, endPoint x: 645, endPoint y: 142, distance: 53.0
click at [645, 142] on div "Home Practice Listening: Fill In The Blanks Memory « Prev Next » Report Questio…" at bounding box center [376, 214] width 554 height 429
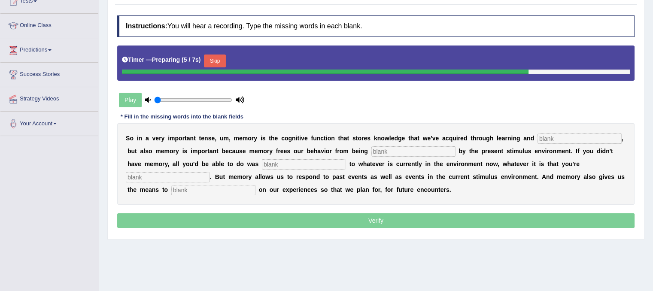
scroll to position [105, 0]
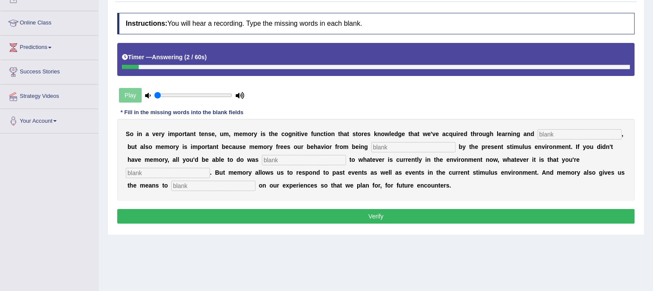
click at [569, 129] on input "text" at bounding box center [579, 134] width 84 height 10
type input "preception"
click at [419, 145] on input "text" at bounding box center [413, 147] width 84 height 10
type input "controlled"
click at [323, 155] on input "text" at bounding box center [304, 160] width 84 height 10
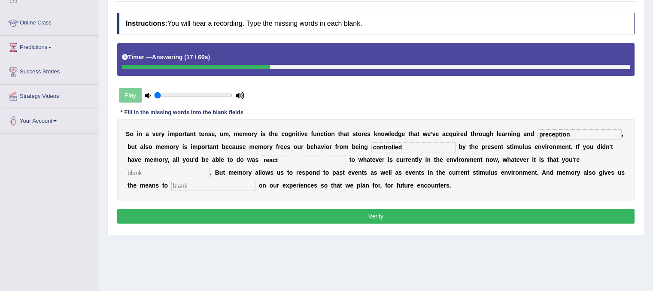
type input "react"
click at [196, 168] on input "text" at bounding box center [168, 173] width 84 height 10
type input "experiencing"
click at [184, 186] on input "text" at bounding box center [213, 186] width 84 height 10
type input "reflect"
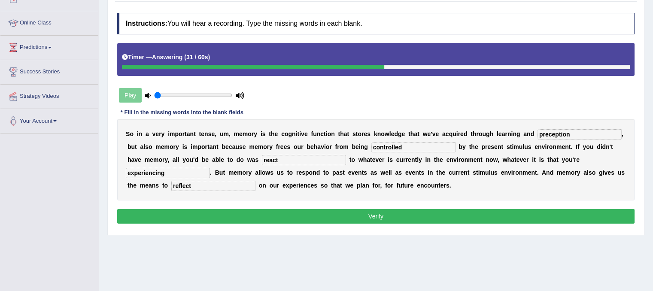
click at [337, 213] on button "Verify" at bounding box center [375, 216] width 517 height 15
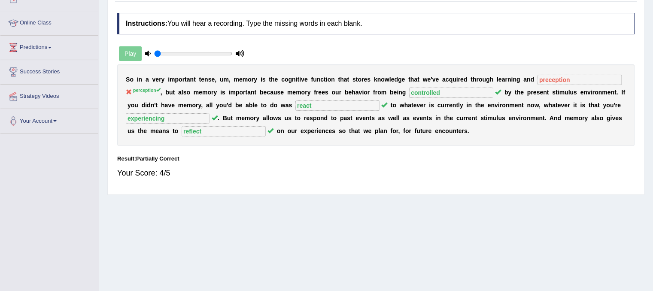
scroll to position [0, 0]
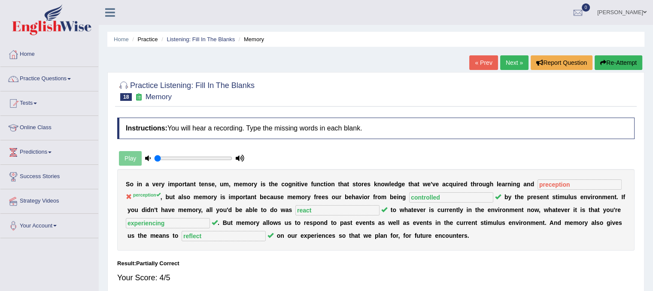
click at [500, 62] on link "Next »" at bounding box center [514, 62] width 28 height 15
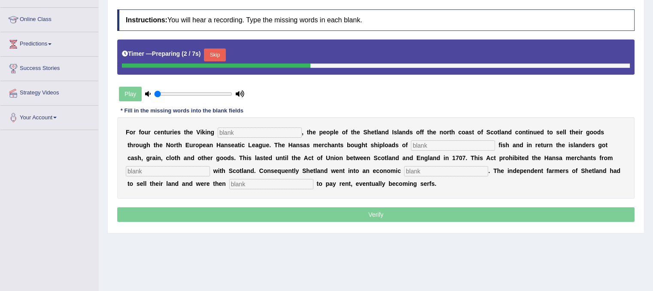
scroll to position [110, 0]
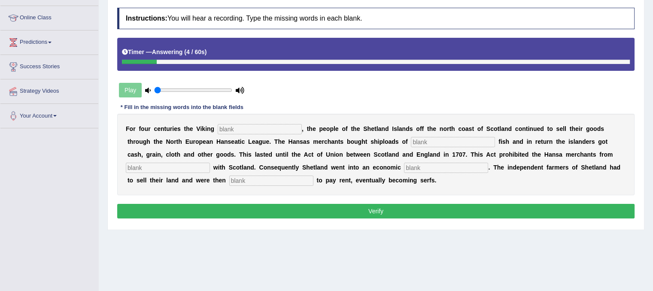
click at [276, 128] on input "text" at bounding box center [260, 129] width 84 height 10
type input "declined"
click at [422, 138] on input "text" at bounding box center [453, 142] width 84 height 10
type input "salted"
click at [177, 170] on input "text" at bounding box center [168, 168] width 84 height 10
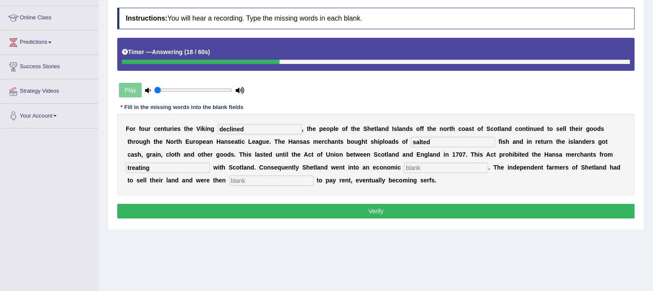
type input "treating"
click at [452, 159] on div "F o r f o u r c e n t u r i e s t h e V i k i n g declined , t h e p e o p l e …" at bounding box center [375, 155] width 517 height 82
click at [428, 170] on input "text" at bounding box center [446, 168] width 84 height 10
click at [415, 164] on input "deoression" at bounding box center [446, 168] width 84 height 10
type input "depression"
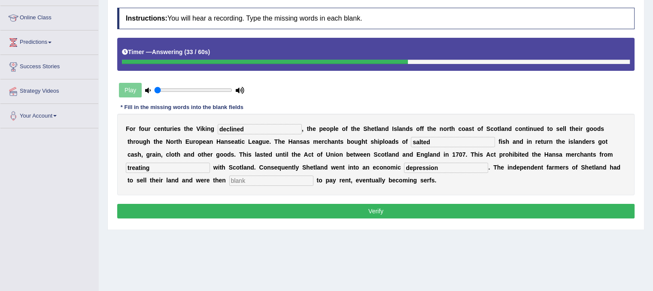
click at [276, 178] on input "text" at bounding box center [271, 181] width 84 height 10
type input "obligated"
click at [376, 209] on button "Verify" at bounding box center [375, 211] width 517 height 15
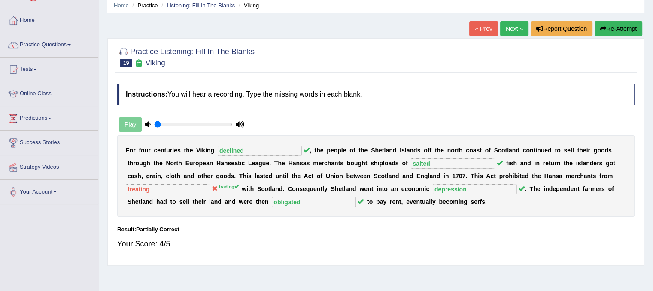
scroll to position [33, 0]
click at [510, 28] on link "Next »" at bounding box center [514, 29] width 28 height 15
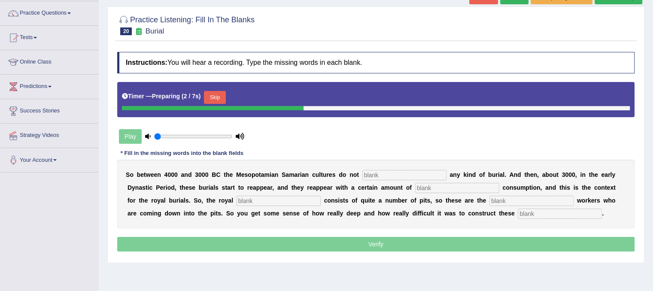
scroll to position [81, 0]
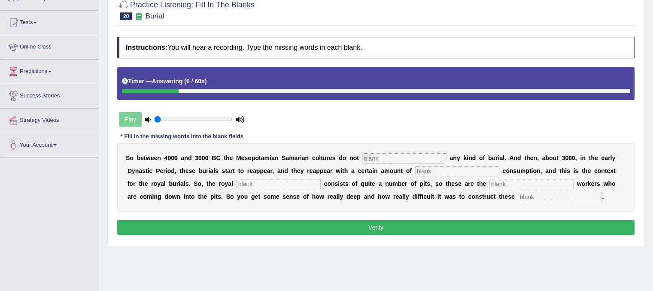
click at [410, 156] on input "text" at bounding box center [404, 158] width 84 height 10
type input "practise"
click at [429, 170] on input "text" at bounding box center [457, 171] width 84 height 10
type input "conspicious"
click at [308, 185] on input "text" at bounding box center [278, 184] width 84 height 10
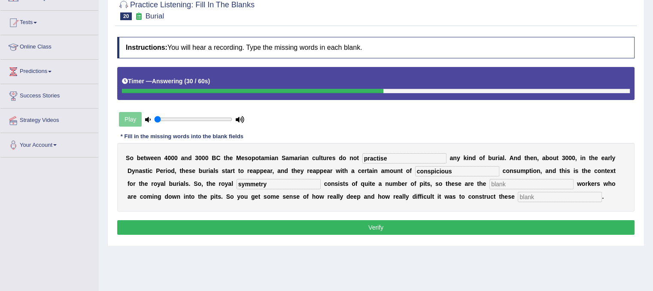
type input "symmetry"
click at [498, 181] on input "text" at bounding box center [531, 184] width 84 height 10
type input "excavation"
click at [556, 194] on input "text" at bounding box center [560, 197] width 84 height 10
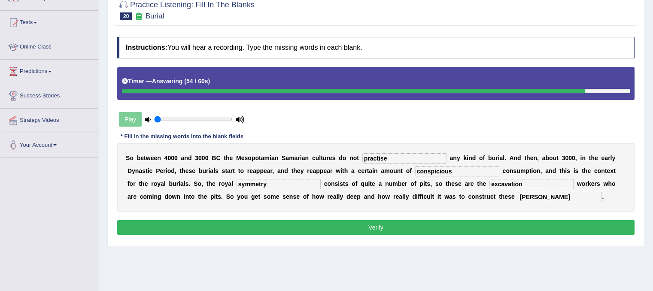
type input "chambers"
click at [422, 226] on button "Verify" at bounding box center [375, 227] width 517 height 15
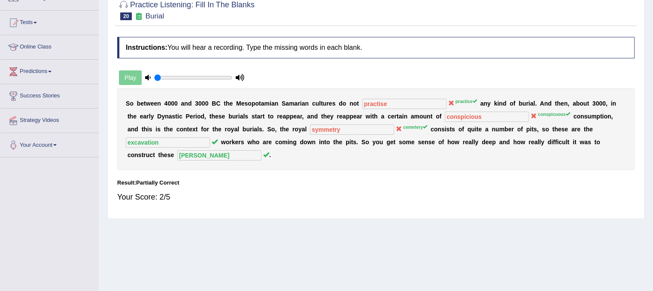
drag, startPoint x: 422, startPoint y: 226, endPoint x: 427, endPoint y: 213, distance: 13.2
click at [427, 213] on div "Home Practice Listening: Fill In The Blanks Burial « Prev Next » Report Questio…" at bounding box center [376, 133] width 554 height 429
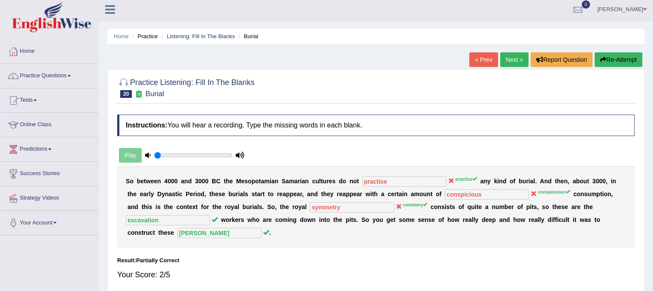
scroll to position [0, 0]
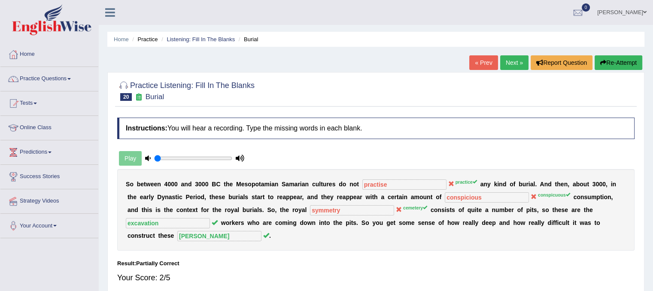
click at [515, 64] on link "Next »" at bounding box center [514, 62] width 28 height 15
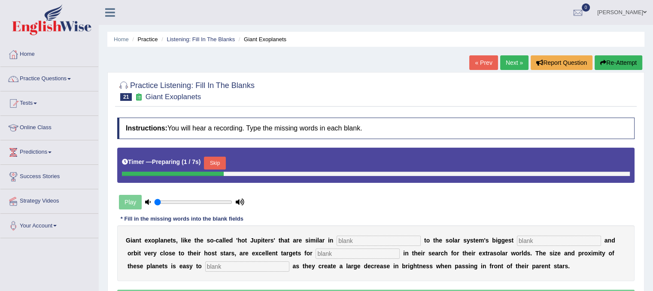
scroll to position [96, 0]
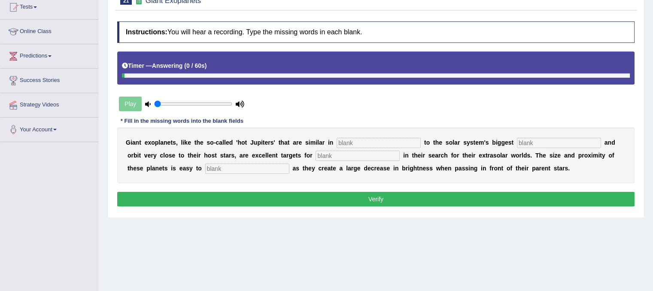
click at [352, 145] on input "text" at bounding box center [378, 143] width 84 height 10
click at [362, 139] on input "characteistics" at bounding box center [378, 143] width 84 height 10
type input "characteristics"
click at [534, 139] on input "text" at bounding box center [559, 143] width 84 height 10
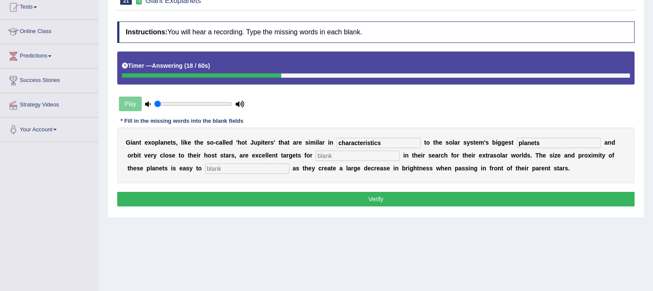
type input "planets"
click at [388, 155] on input "text" at bounding box center [357, 156] width 84 height 10
click at [320, 154] on input "astronomers" at bounding box center [357, 156] width 84 height 10
type input "Astronomers"
click at [222, 170] on input "text" at bounding box center [247, 169] width 84 height 10
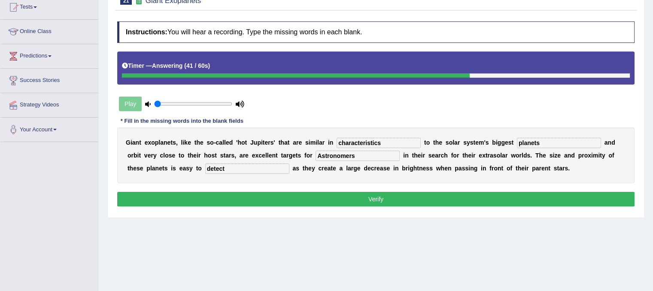
type input "detect"
click at [386, 197] on button "Verify" at bounding box center [375, 199] width 517 height 15
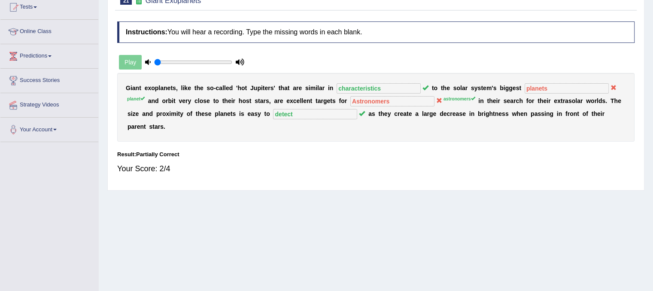
scroll to position [0, 0]
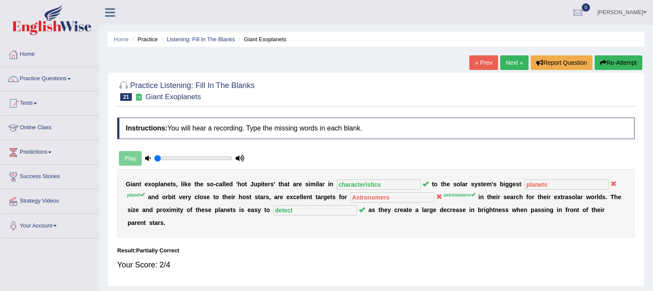
click at [504, 64] on link "Next »" at bounding box center [514, 62] width 28 height 15
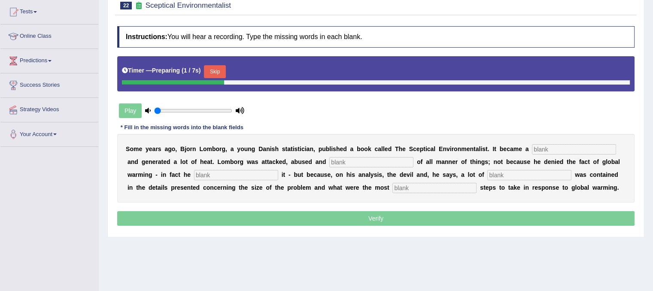
scroll to position [95, 0]
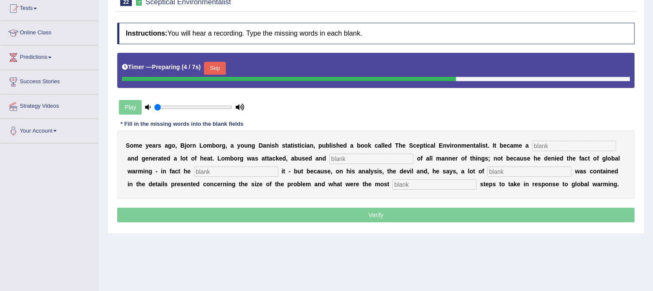
click at [211, 64] on button "Skip" at bounding box center [214, 68] width 21 height 13
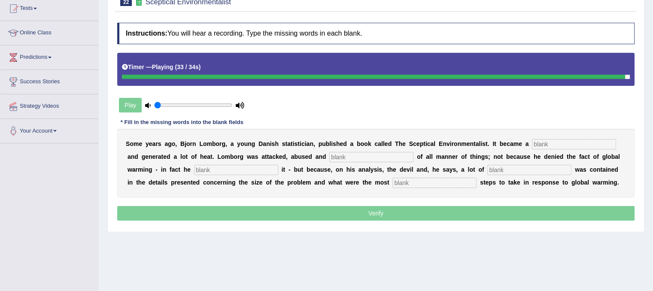
click at [398, 175] on div "S o m e y e a r s a g o , B j o r n L o m b o r g , a y o u n g D [PERSON_NAME]…" at bounding box center [375, 163] width 517 height 69
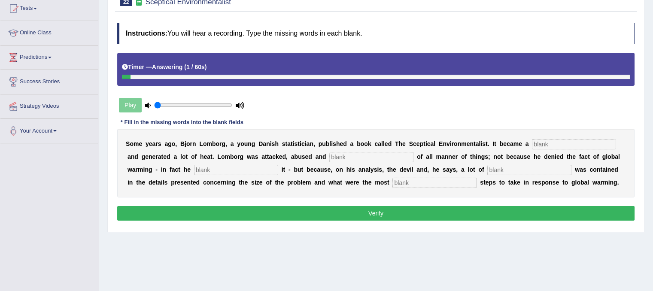
click at [404, 181] on input "text" at bounding box center [434, 183] width 84 height 10
click at [406, 179] on input "respnsible" at bounding box center [434, 183] width 84 height 10
type input "responsible"
click at [552, 141] on input "text" at bounding box center [574, 144] width 84 height 10
type input "best"
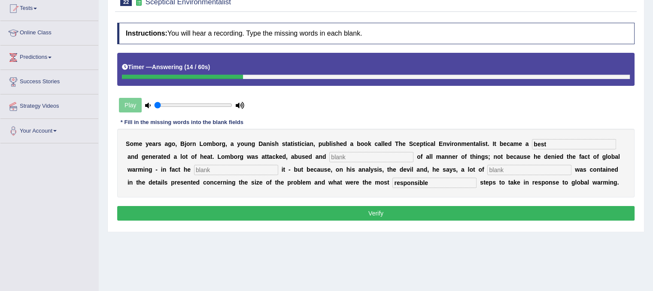
click at [400, 154] on input "text" at bounding box center [371, 157] width 84 height 10
type input "accused"
click at [267, 170] on input "text" at bounding box center [236, 170] width 84 height 10
type input "informed"
click at [492, 167] on input "text" at bounding box center [529, 170] width 84 height 10
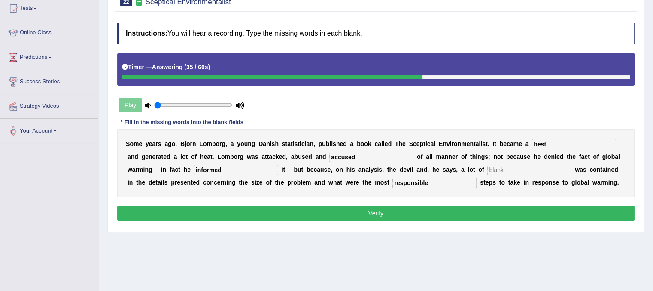
type input "c"
type input "deceiveness"
click at [392, 211] on button "Verify" at bounding box center [375, 213] width 517 height 15
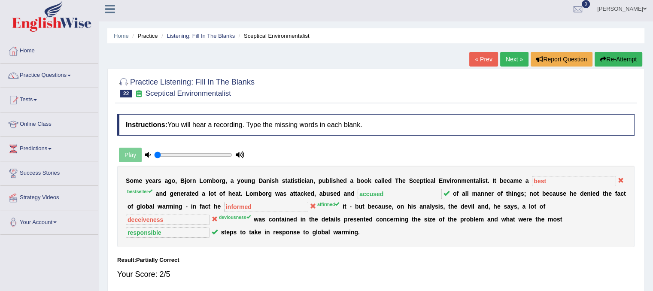
scroll to position [0, 0]
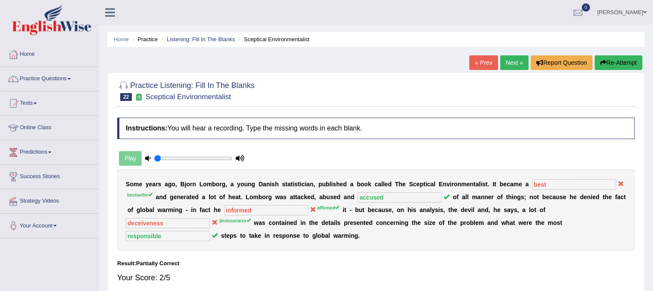
click at [512, 61] on link "Next »" at bounding box center [514, 62] width 28 height 15
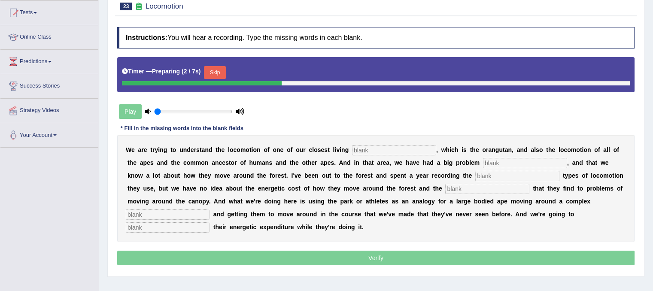
scroll to position [114, 0]
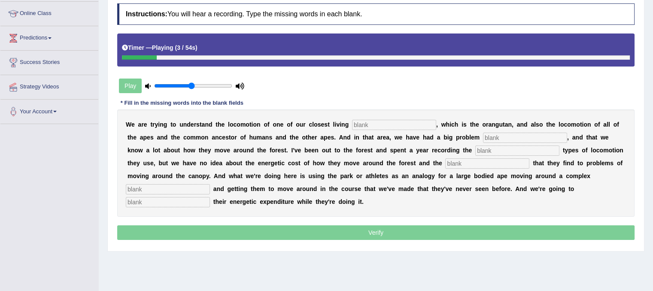
type input "0.5"
click at [191, 86] on input "range" at bounding box center [193, 85] width 78 height 7
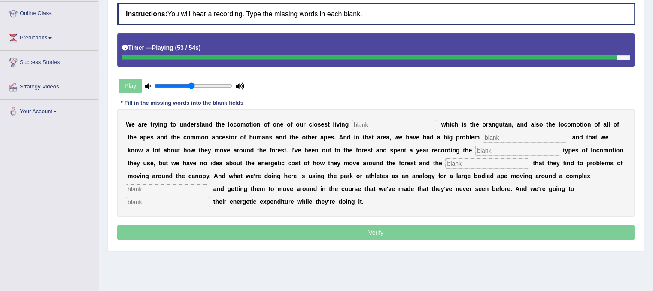
click at [130, 203] on input "text" at bounding box center [168, 202] width 84 height 10
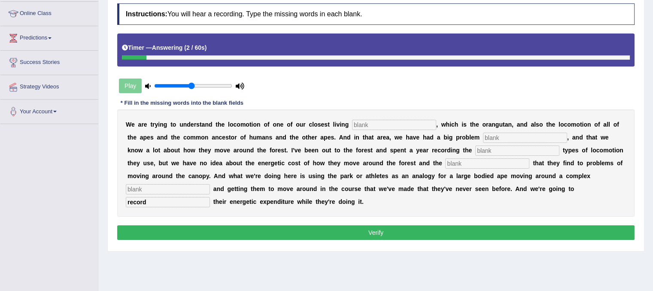
type input "record"
click at [365, 124] on input "text" at bounding box center [394, 125] width 84 height 10
type input "relatives"
click at [489, 137] on input "text" at bounding box center [525, 138] width 84 height 10
type input "traditionally"
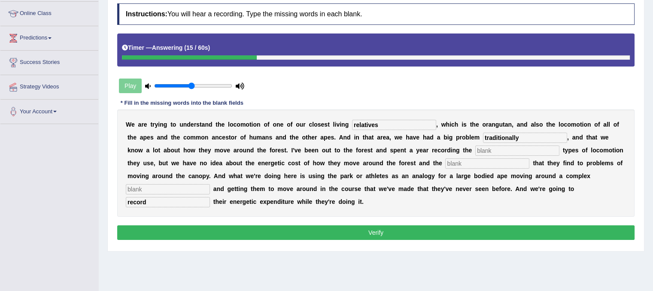
click at [501, 150] on input "text" at bounding box center [517, 150] width 84 height 10
type input "different"
click at [483, 162] on input "text" at bounding box center [487, 163] width 84 height 10
type input "solution"
click at [161, 188] on input "text" at bounding box center [168, 189] width 84 height 10
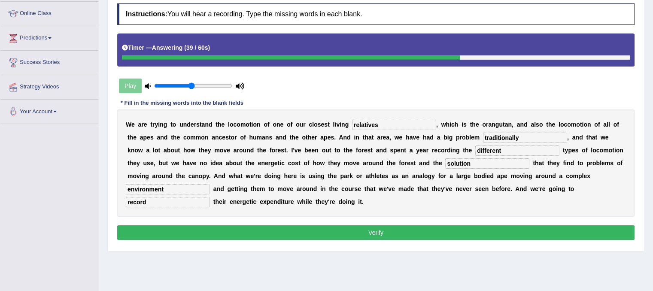
type input "environment"
click at [276, 232] on button "Verify" at bounding box center [375, 232] width 517 height 15
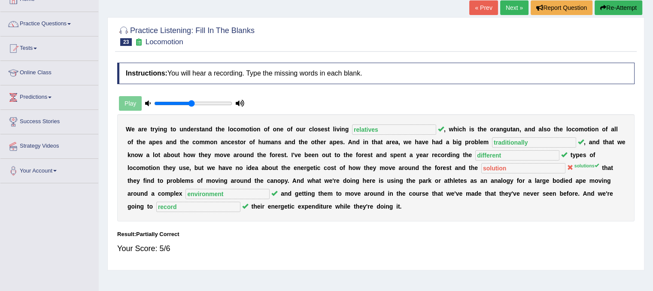
scroll to position [0, 0]
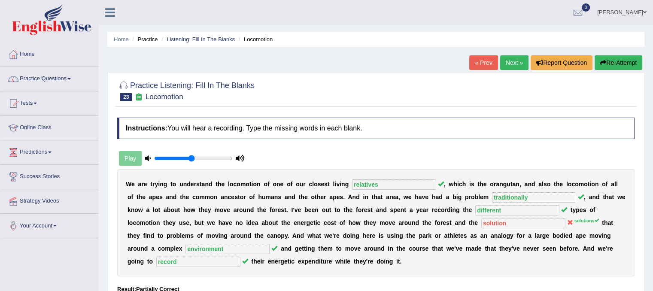
click at [518, 60] on link "Next »" at bounding box center [514, 62] width 28 height 15
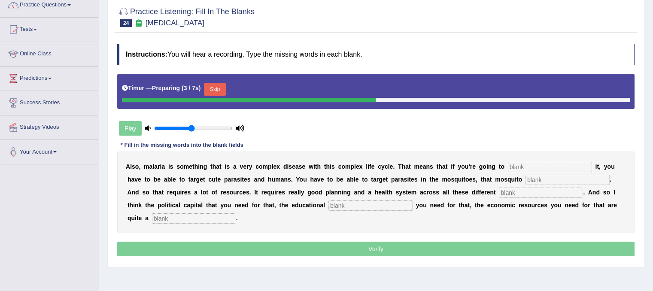
scroll to position [75, 0]
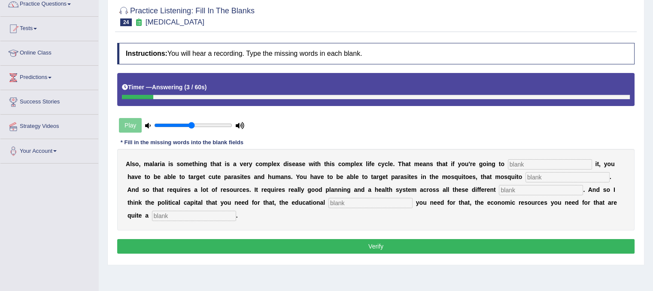
click at [194, 215] on input "text" at bounding box center [194, 216] width 84 height 10
type input "challenge"
click at [529, 160] on input "text" at bounding box center [550, 164] width 84 height 10
type input "eliminate"
click at [537, 176] on input "text" at bounding box center [567, 177] width 84 height 10
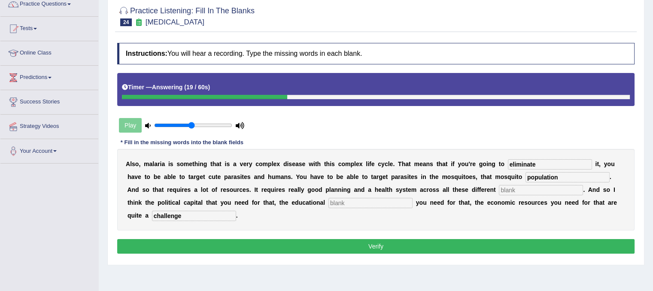
type input "population"
click at [525, 187] on input "text" at bounding box center [541, 190] width 84 height 10
type input "levels"
click at [360, 203] on input "text" at bounding box center [370, 203] width 84 height 10
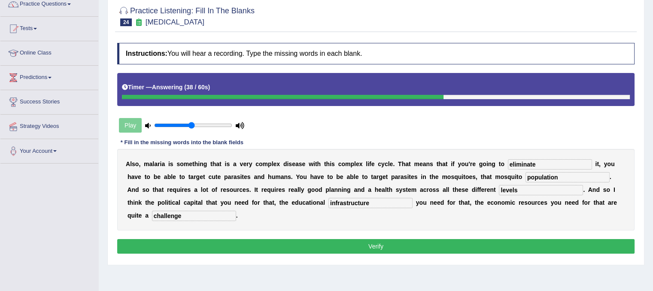
type input "infrastructure"
click at [340, 250] on button "Verify" at bounding box center [375, 246] width 517 height 15
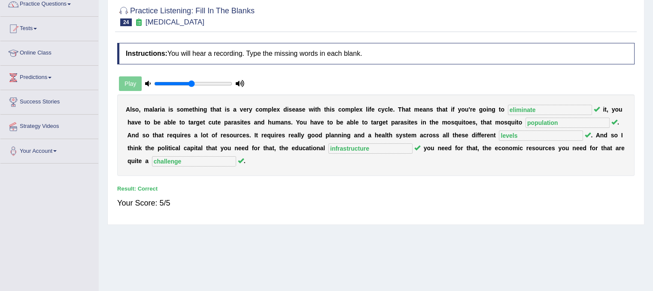
scroll to position [0, 0]
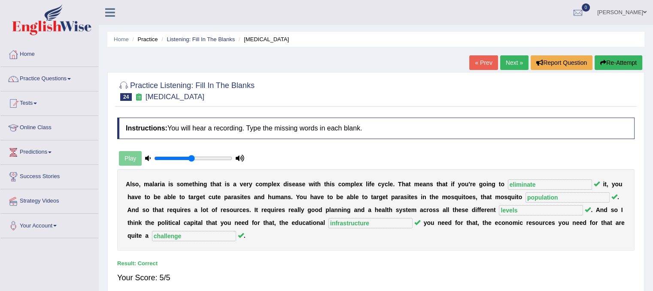
click at [511, 61] on link "Next »" at bounding box center [514, 62] width 28 height 15
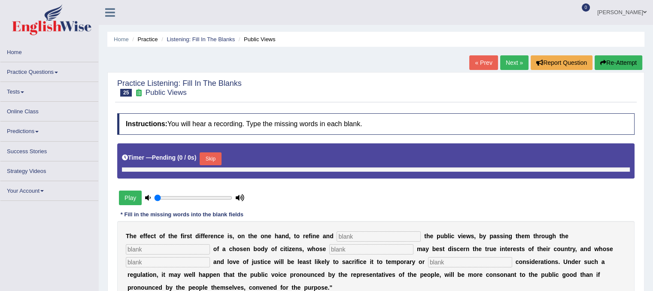
type input "0.5"
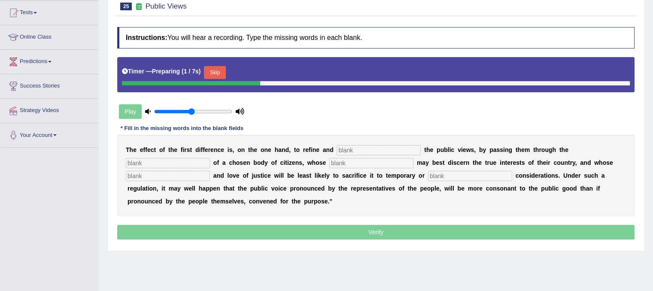
scroll to position [97, 0]
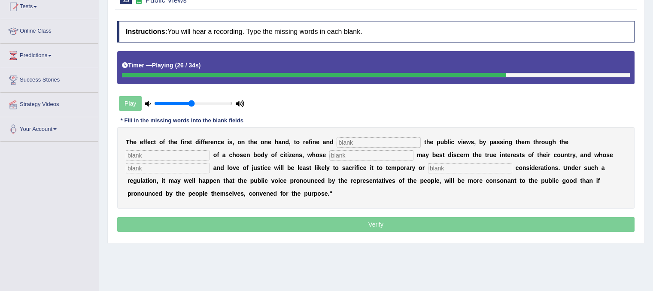
click at [442, 168] on input "text" at bounding box center [470, 168] width 84 height 10
type input "partial"
click at [373, 139] on input "text" at bounding box center [378, 142] width 84 height 10
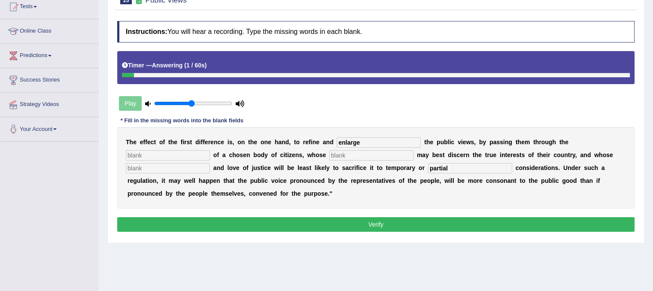
type input "enlarge"
click at [184, 159] on div "T h e e f f e c t o f t h e f i r s t d i f f e r e n c e i s , o n t h e o n e…" at bounding box center [375, 168] width 517 height 82
click at [180, 154] on input "text" at bounding box center [168, 155] width 84 height 10
type input "medium"
click at [370, 156] on input "text" at bounding box center [371, 155] width 84 height 10
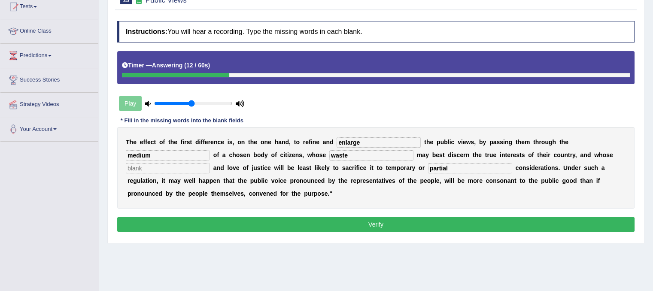
type input "waste"
click at [174, 169] on input "text" at bounding box center [168, 168] width 84 height 10
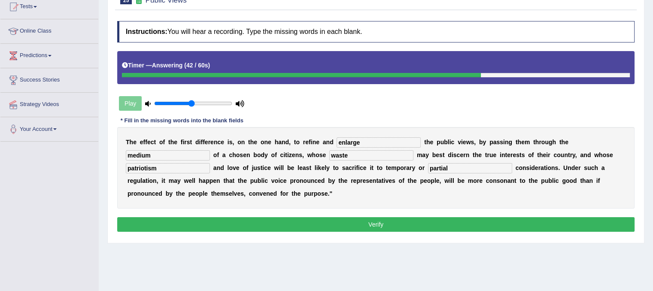
type input "patriotism"
click at [309, 225] on button "Verify" at bounding box center [375, 224] width 517 height 15
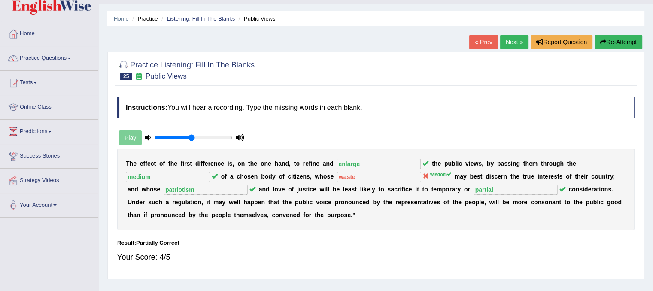
scroll to position [0, 0]
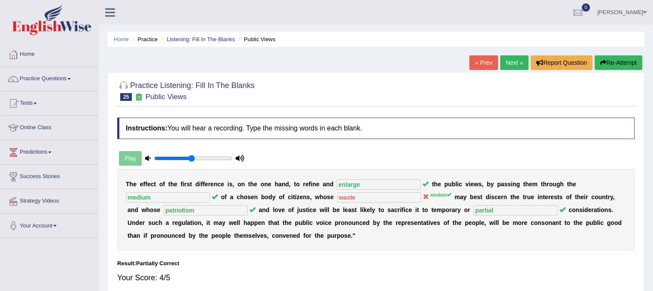
click at [513, 58] on link "Next »" at bounding box center [514, 62] width 28 height 15
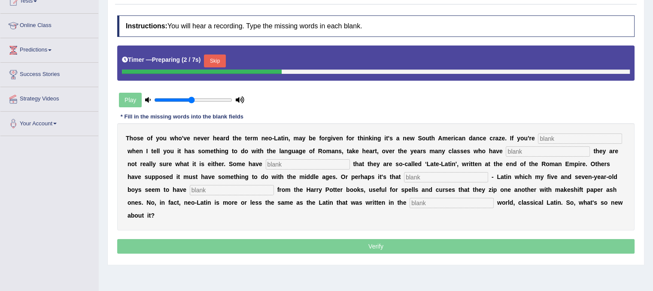
scroll to position [106, 0]
